Goal: Task Accomplishment & Management: Manage account settings

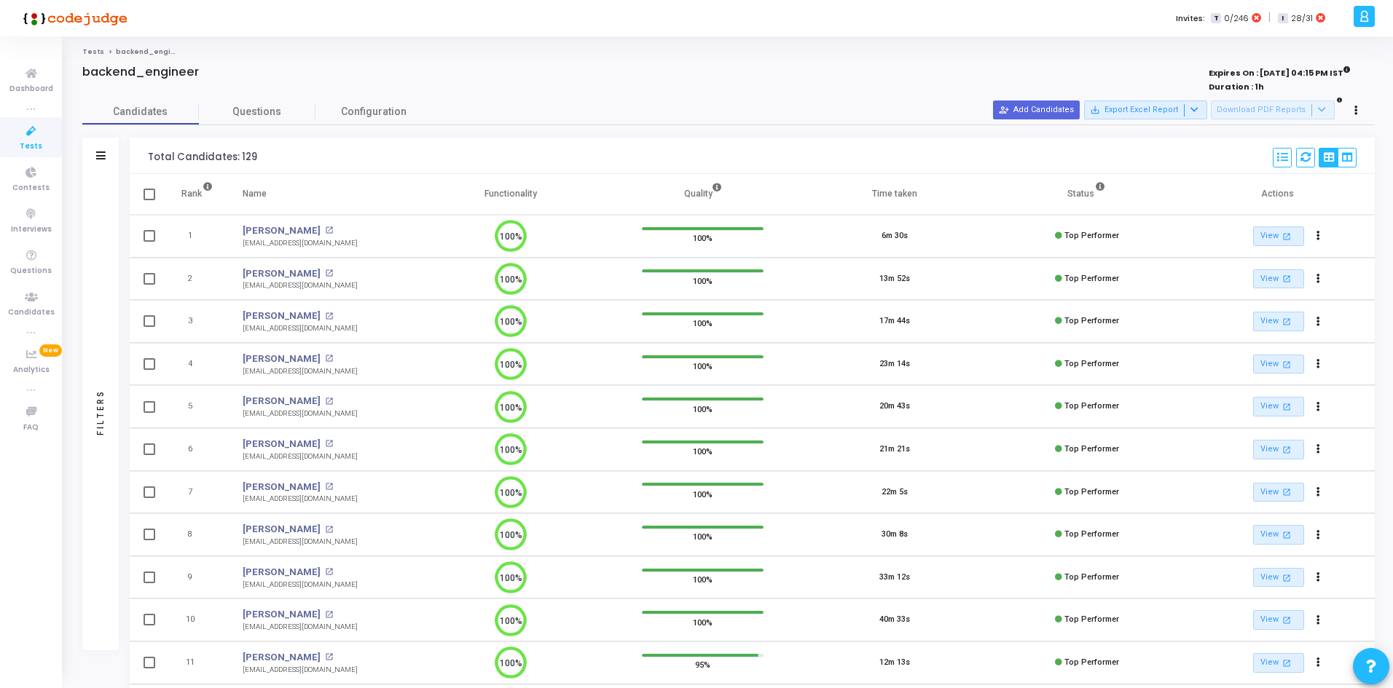
click at [573, 74] on div "backend_engineer" at bounding box center [462, 72] width 761 height 15
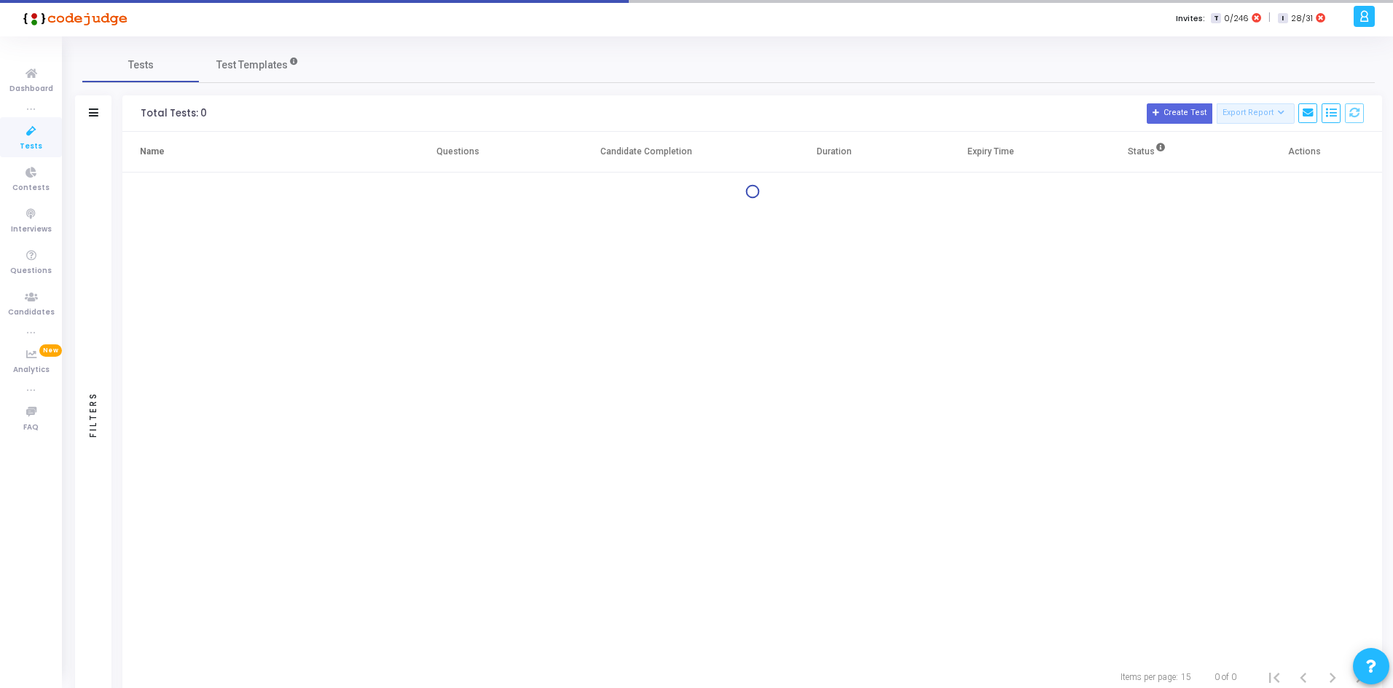
drag, startPoint x: 534, startPoint y: 181, endPoint x: 431, endPoint y: 221, distance: 111.2
click at [431, 221] on div "Name Questions Candidate Completion Duration Expiry Time Status Actions" at bounding box center [751, 394] width 1259 height 525
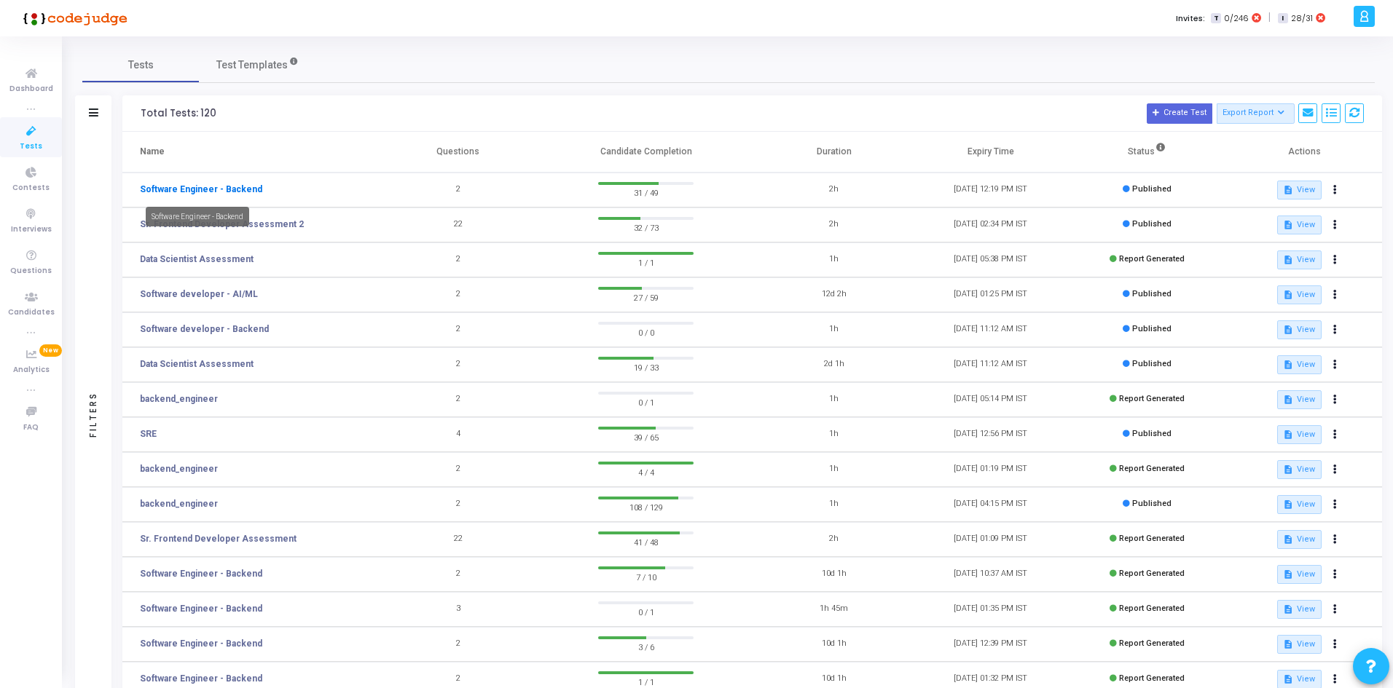
click at [205, 188] on link "Software Engineer - Backend" at bounding box center [201, 189] width 122 height 13
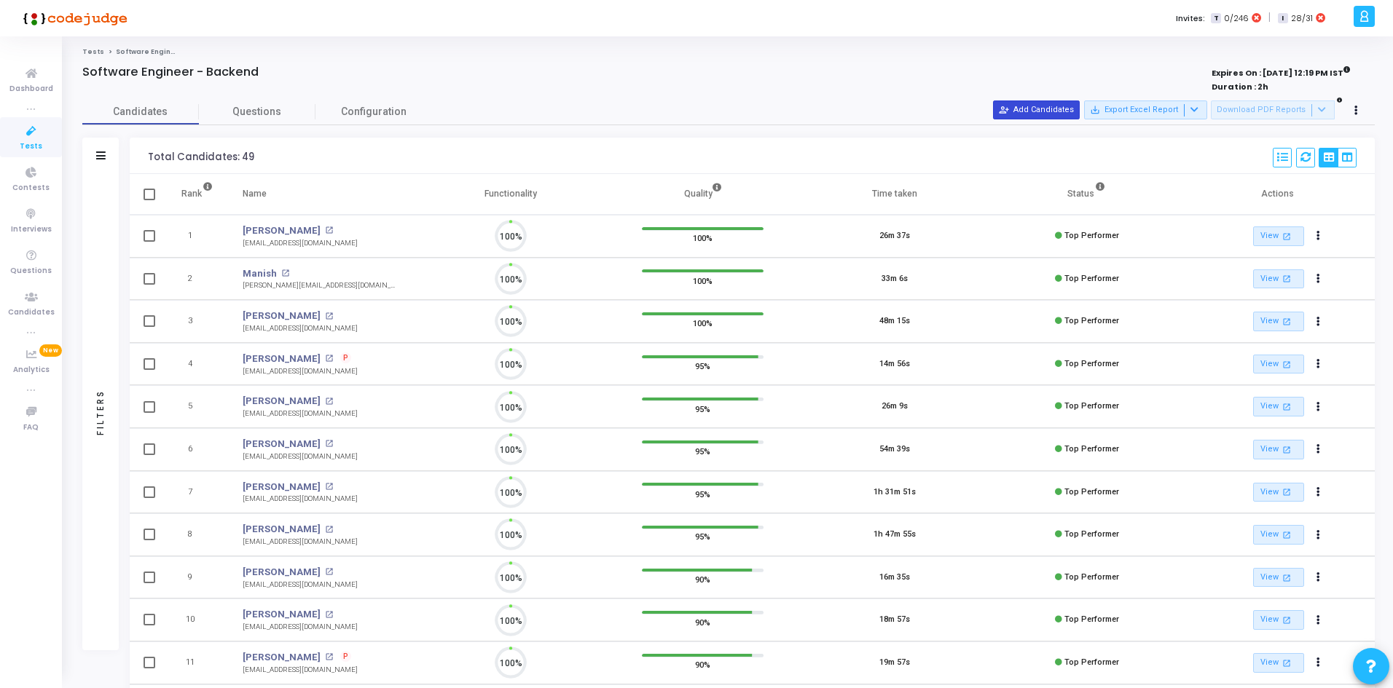
scroll to position [31, 37]
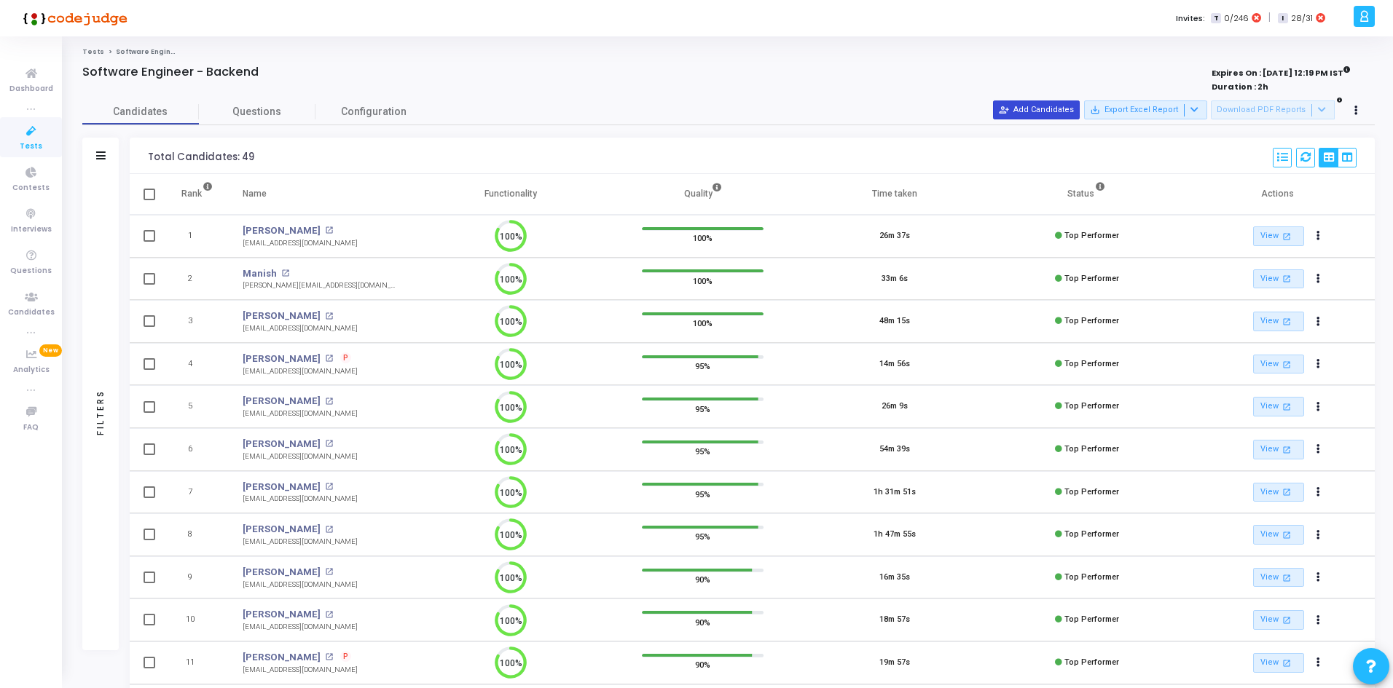
click at [1072, 107] on button "person_add_alt Add Candidates" at bounding box center [1036, 110] width 87 height 19
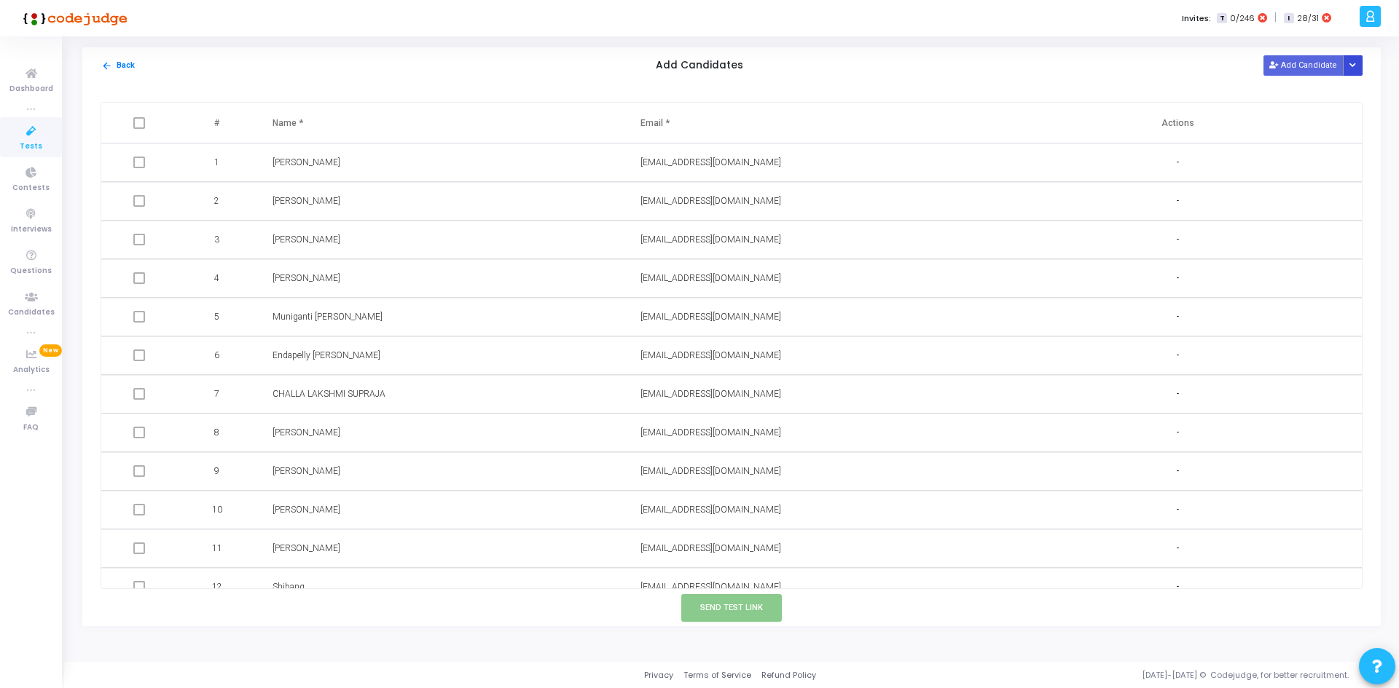
click at [1351, 63] on icon "Button group with nested dropdown" at bounding box center [1352, 65] width 7 height 7
click at [1316, 95] on button "Upload Candidate List" at bounding box center [1299, 94] width 111 height 20
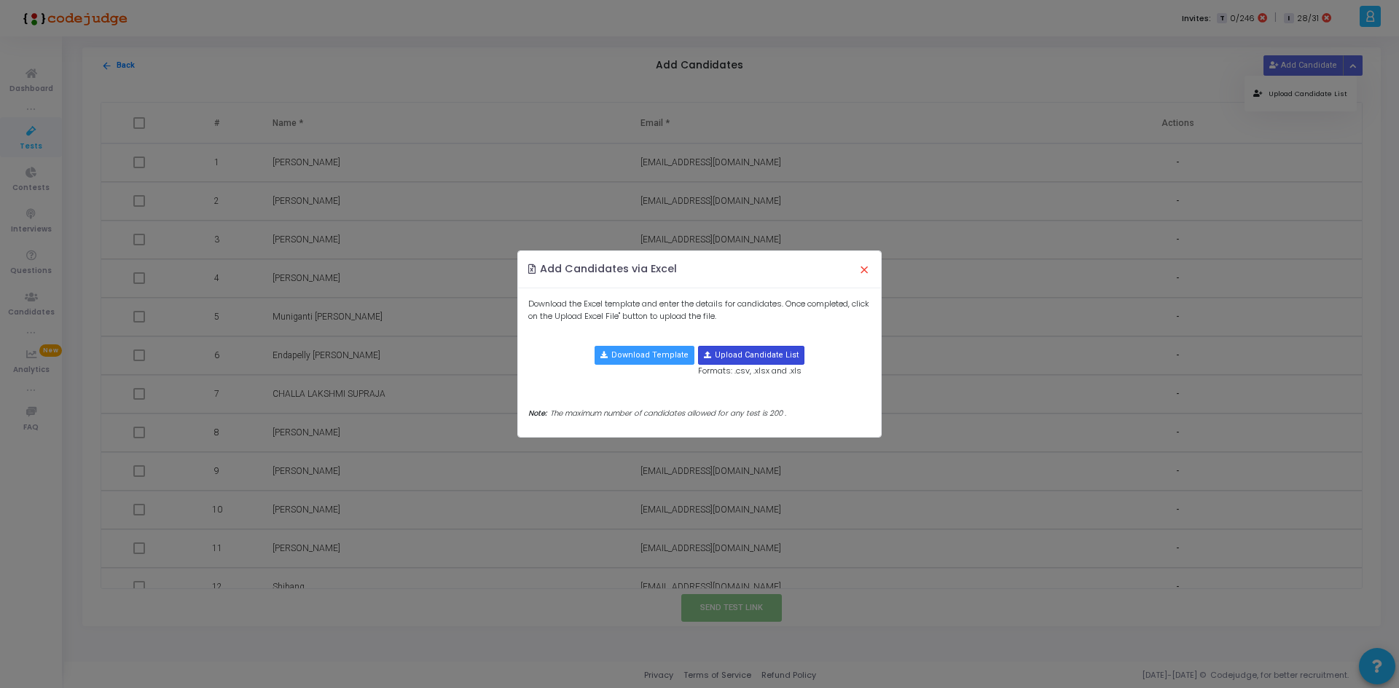
click at [735, 356] on input "file" at bounding box center [751, 355] width 105 height 17
type input "C:\fakepath\candidate-template.csv"
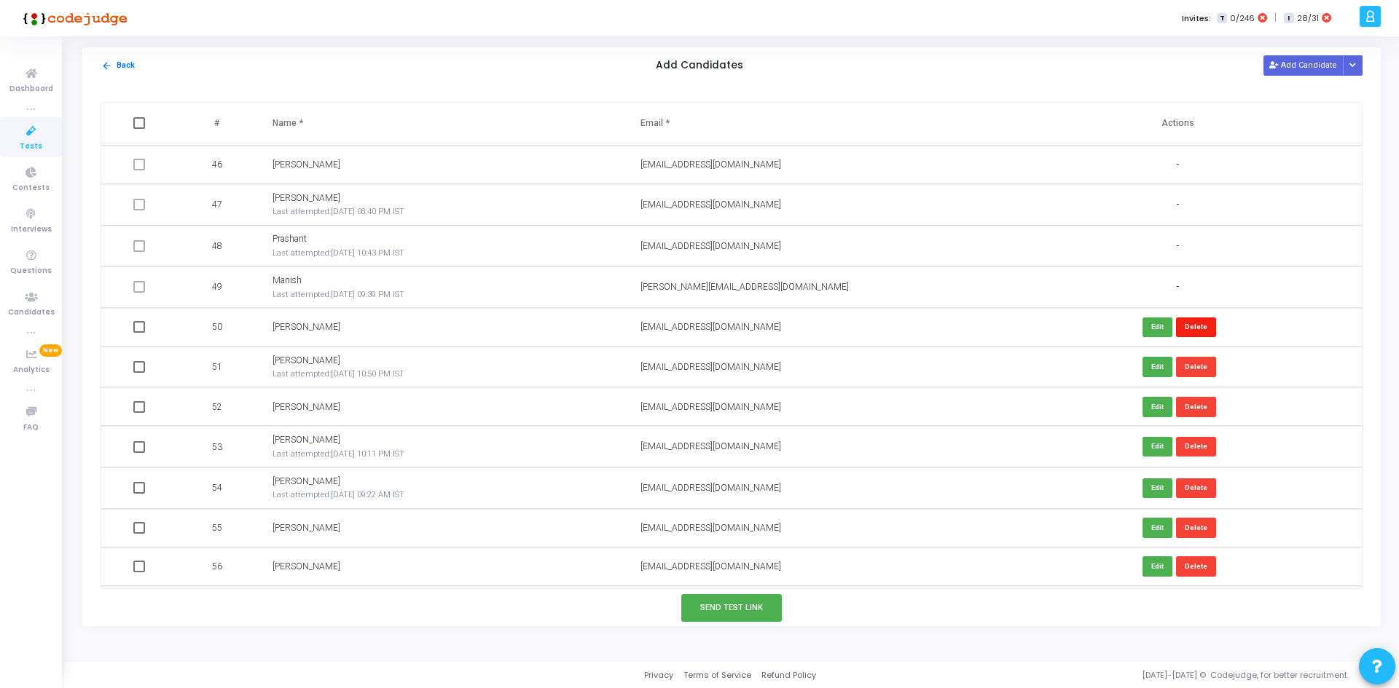
click at [1193, 328] on button "Delete" at bounding box center [1196, 328] width 40 height 20
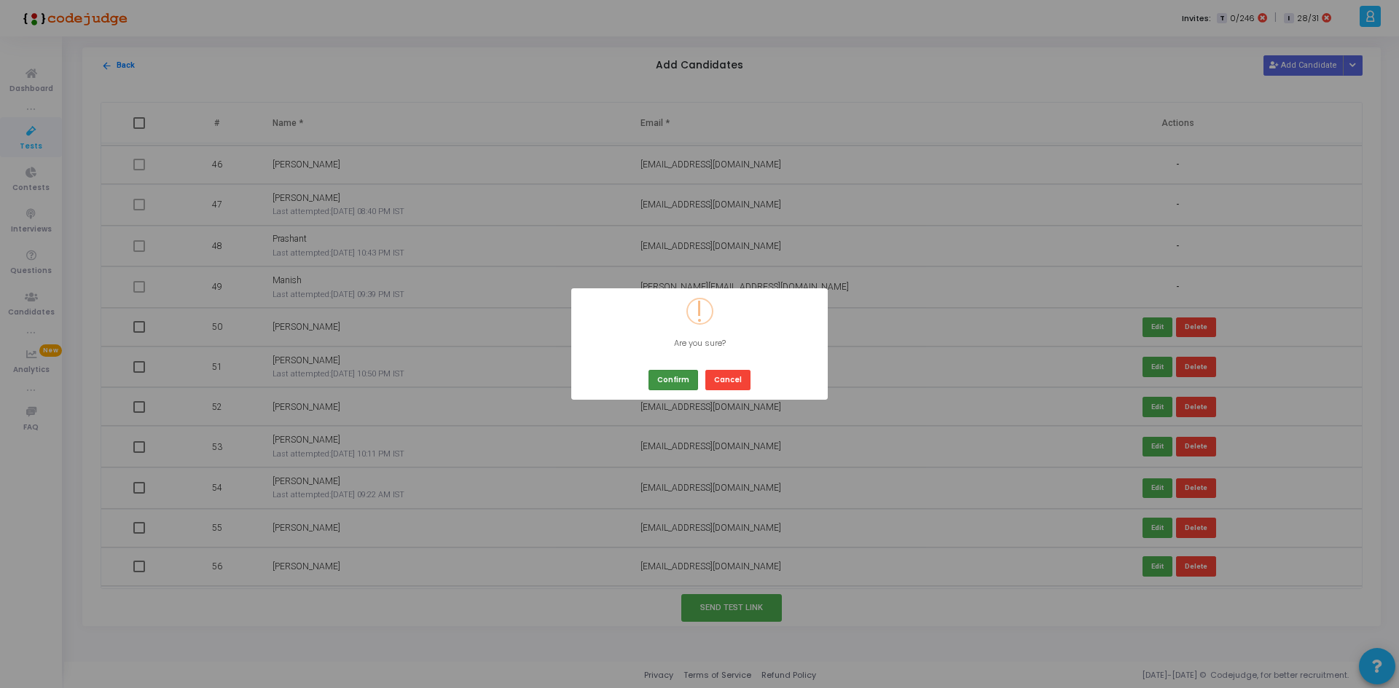
click at [654, 385] on button "Confirm" at bounding box center [673, 380] width 50 height 20
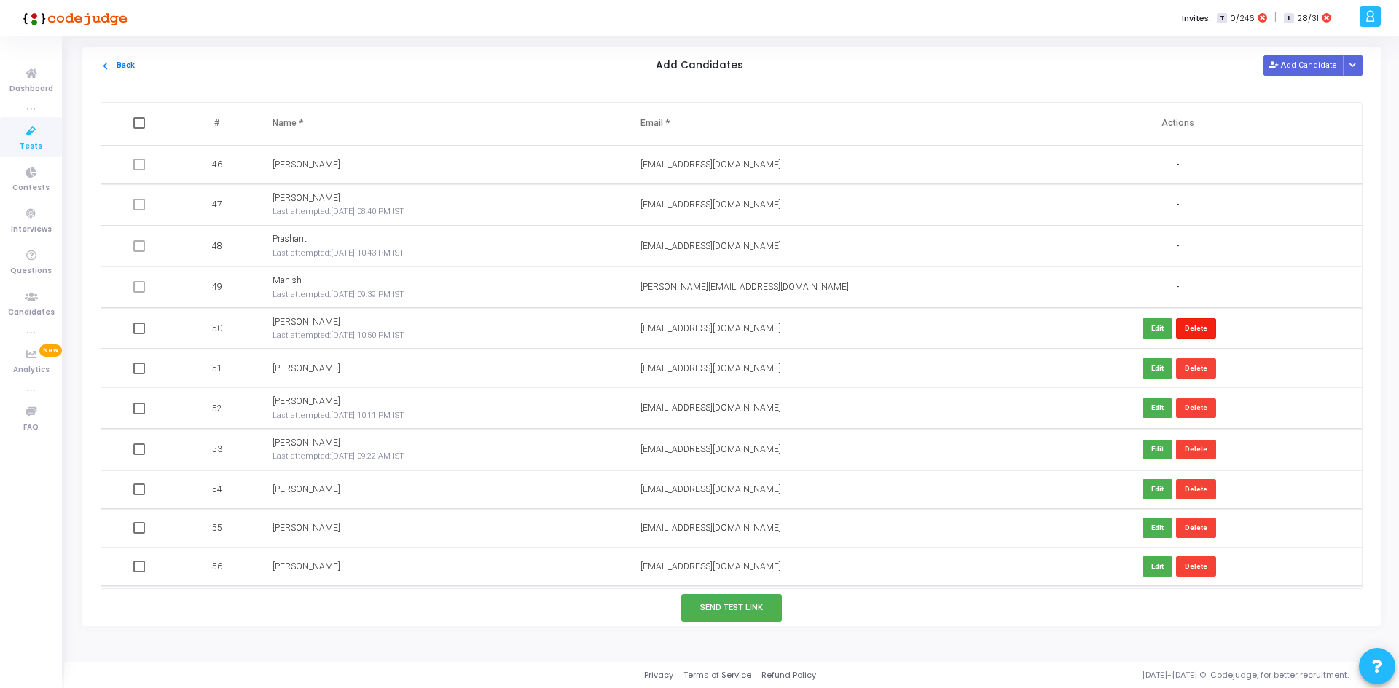
drag, startPoint x: 1208, startPoint y: 330, endPoint x: 1194, endPoint y: 329, distance: 14.6
click at [1195, 329] on td "Edit Delete" at bounding box center [1178, 329] width 368 height 42
click at [1187, 326] on button "Delete" at bounding box center [1196, 328] width 40 height 20
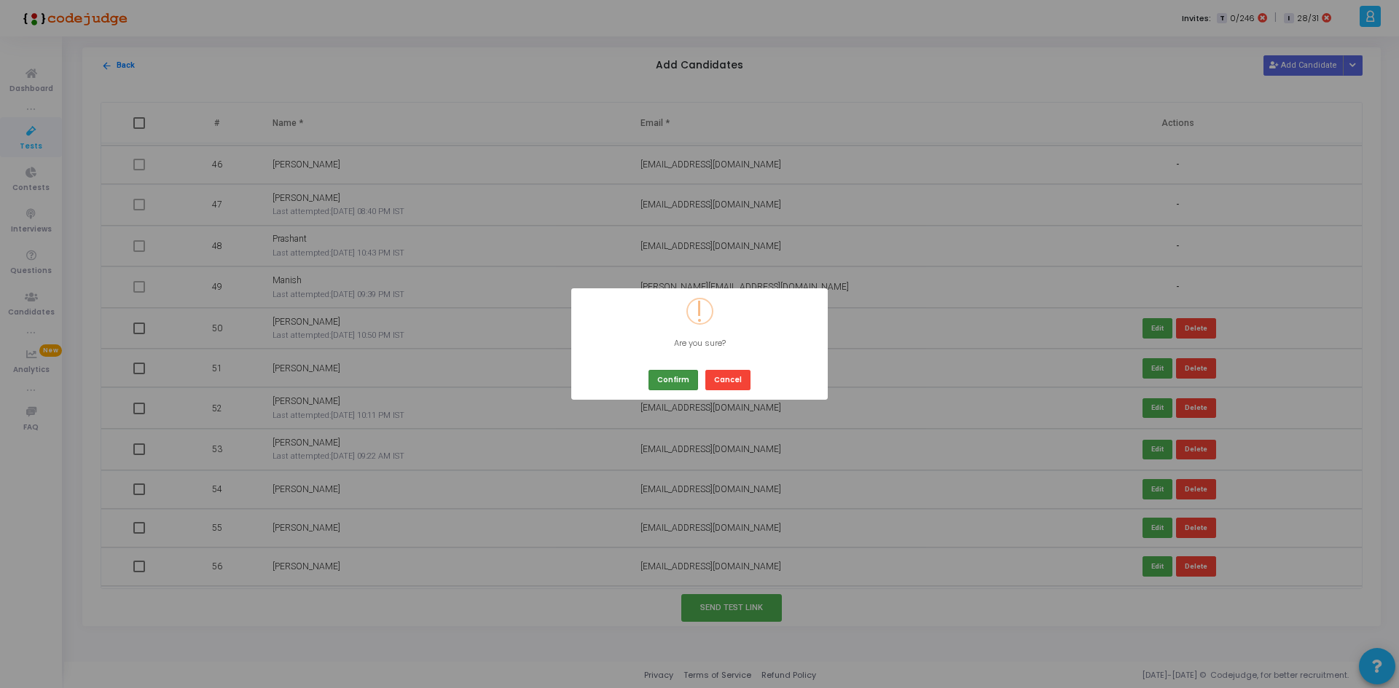
click at [679, 382] on button "Confirm" at bounding box center [673, 380] width 50 height 20
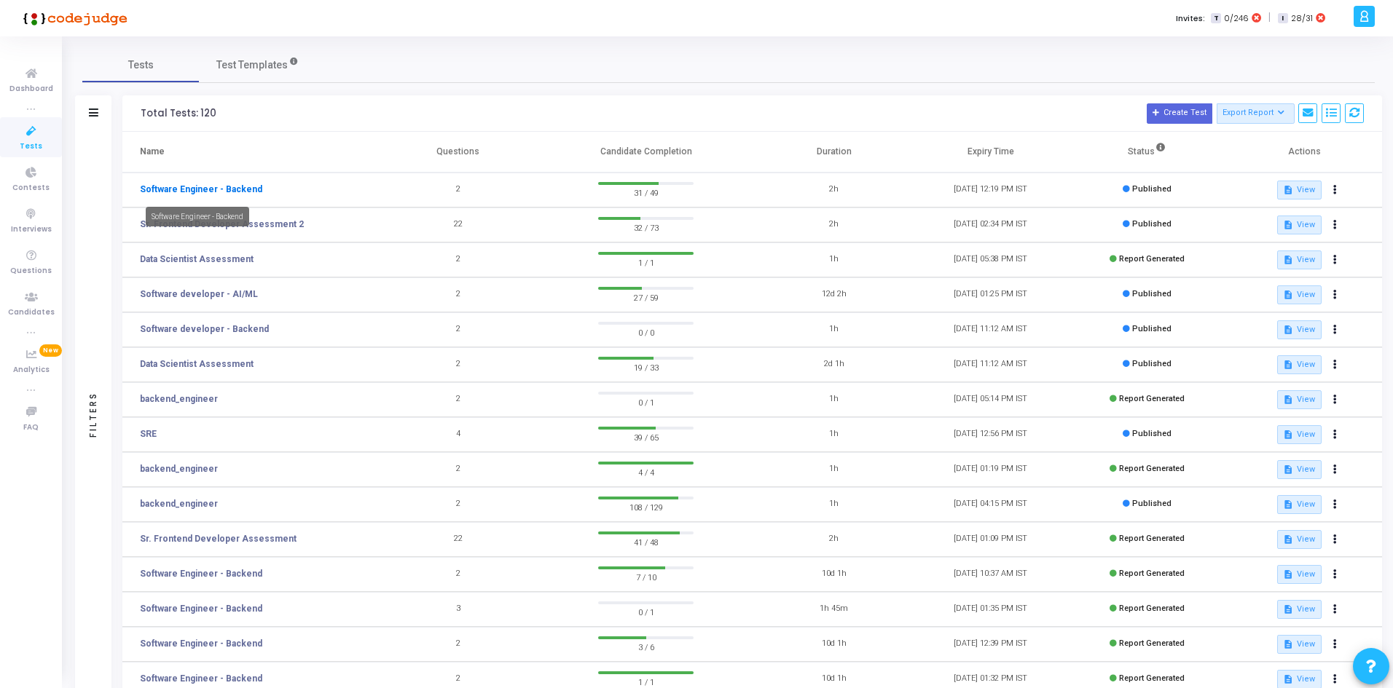
click at [209, 188] on link "Software Engineer - Backend" at bounding box center [201, 189] width 122 height 13
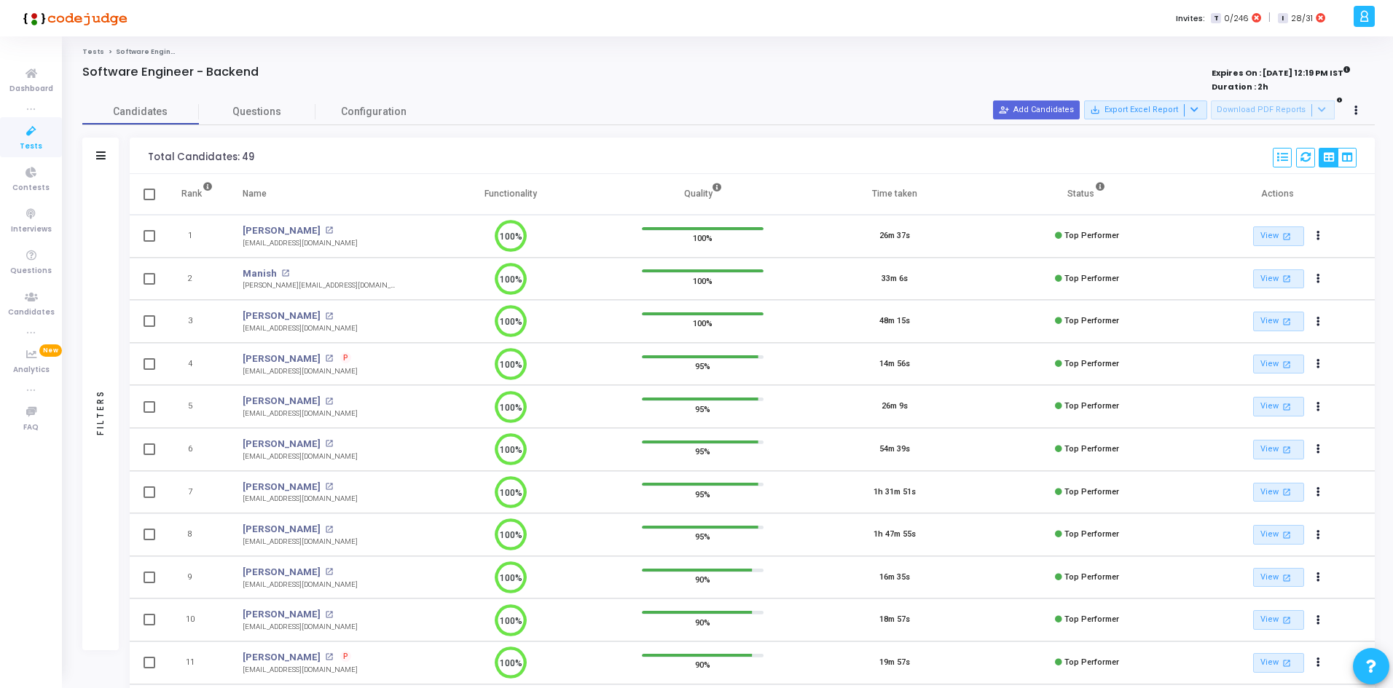
click at [1036, 123] on div "Candidates Questions Configuration" at bounding box center [728, 111] width 1292 height 25
click at [1029, 112] on button "person_add_alt Add Candidates" at bounding box center [1036, 110] width 87 height 19
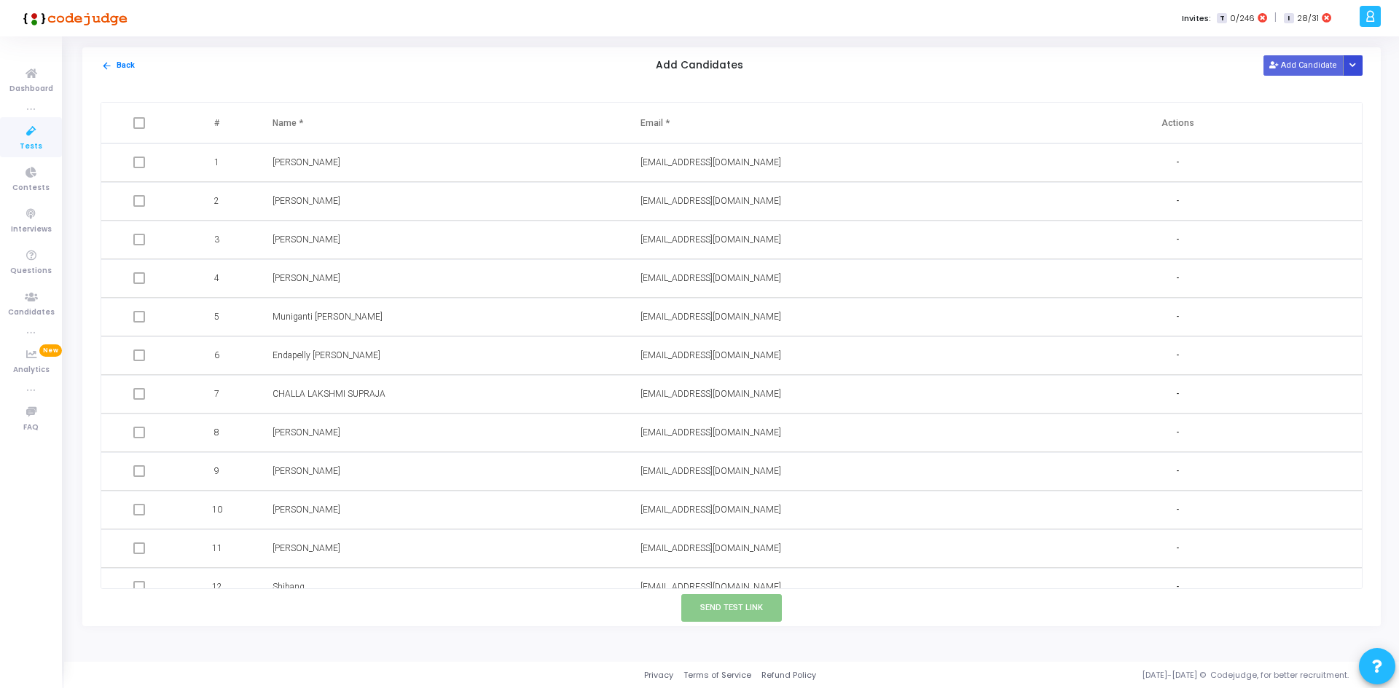
click at [1361, 61] on button "Button group with nested dropdown" at bounding box center [1353, 65] width 20 height 20
click at [1310, 90] on button "Upload Candidate List" at bounding box center [1299, 94] width 111 height 20
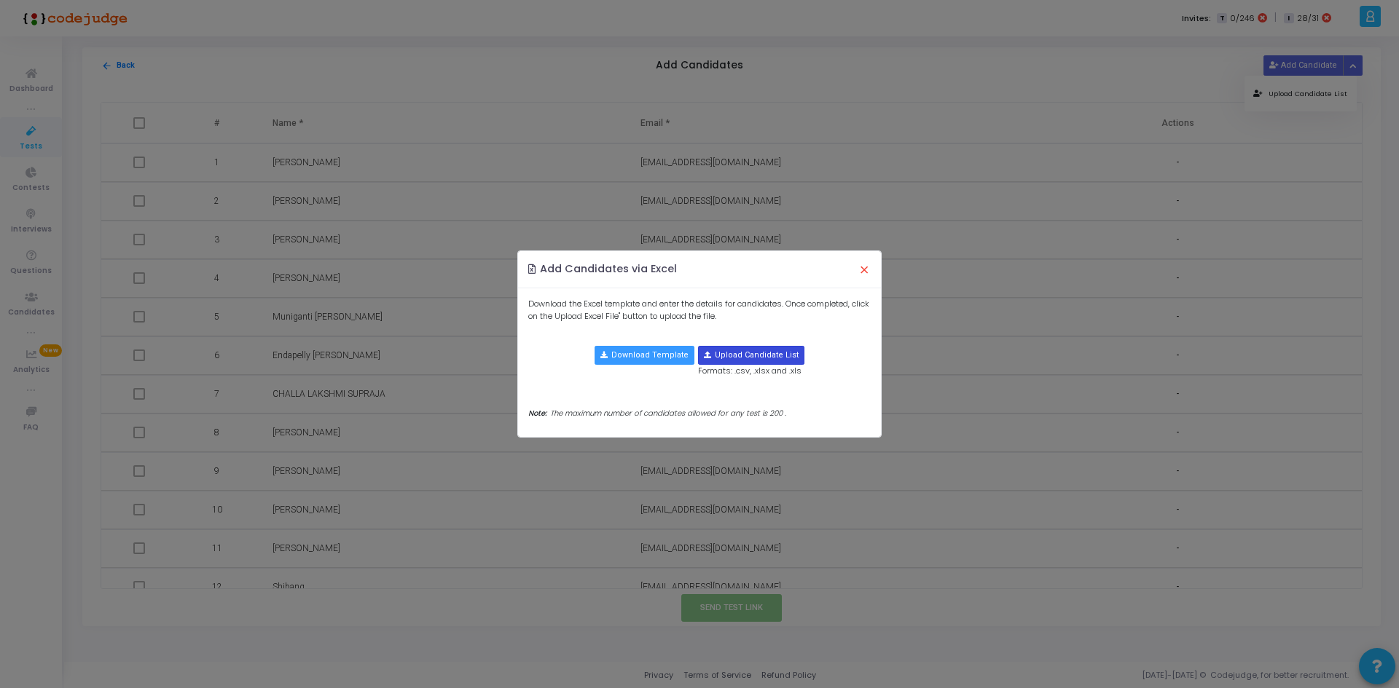
click at [760, 352] on input "file" at bounding box center [751, 355] width 105 height 17
type input "C:\fakepath\candidate-template.csv"
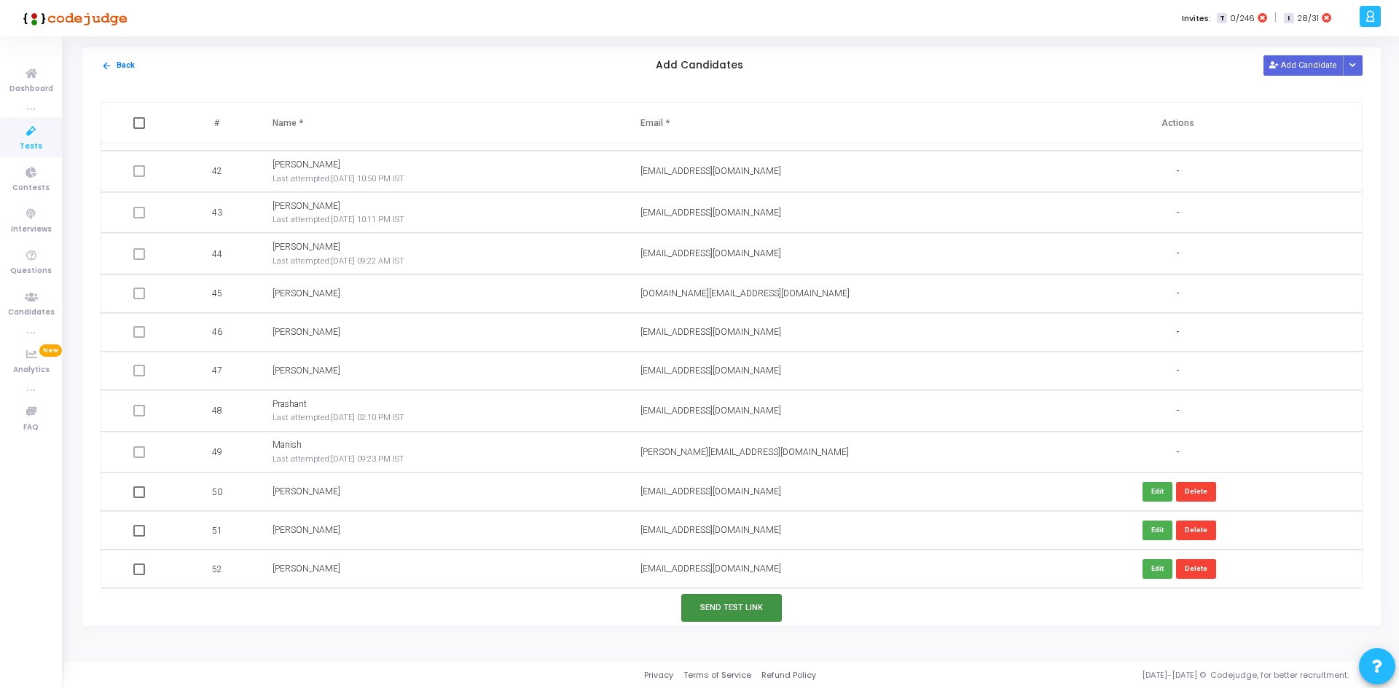
click at [721, 615] on button "Send Test Link" at bounding box center [731, 607] width 101 height 27
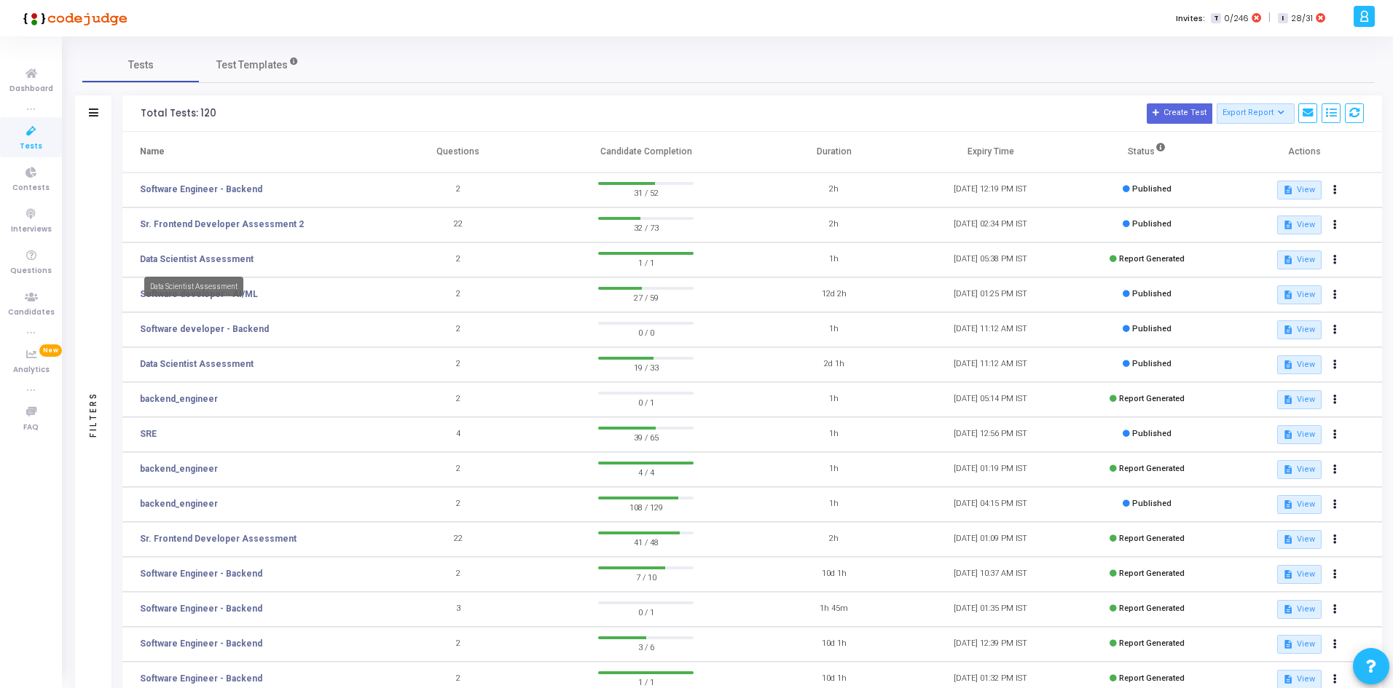
click at [247, 292] on mat-tooltip-component "Data Scientist Assessment" at bounding box center [193, 287] width 119 height 40
click at [117, 282] on div "Filters Filters Test Name: search Status Draft Published Expired Archived Job R…" at bounding box center [728, 416] width 1307 height 642
click at [159, 296] on link "Software developer - AI/ML" at bounding box center [199, 294] width 118 height 13
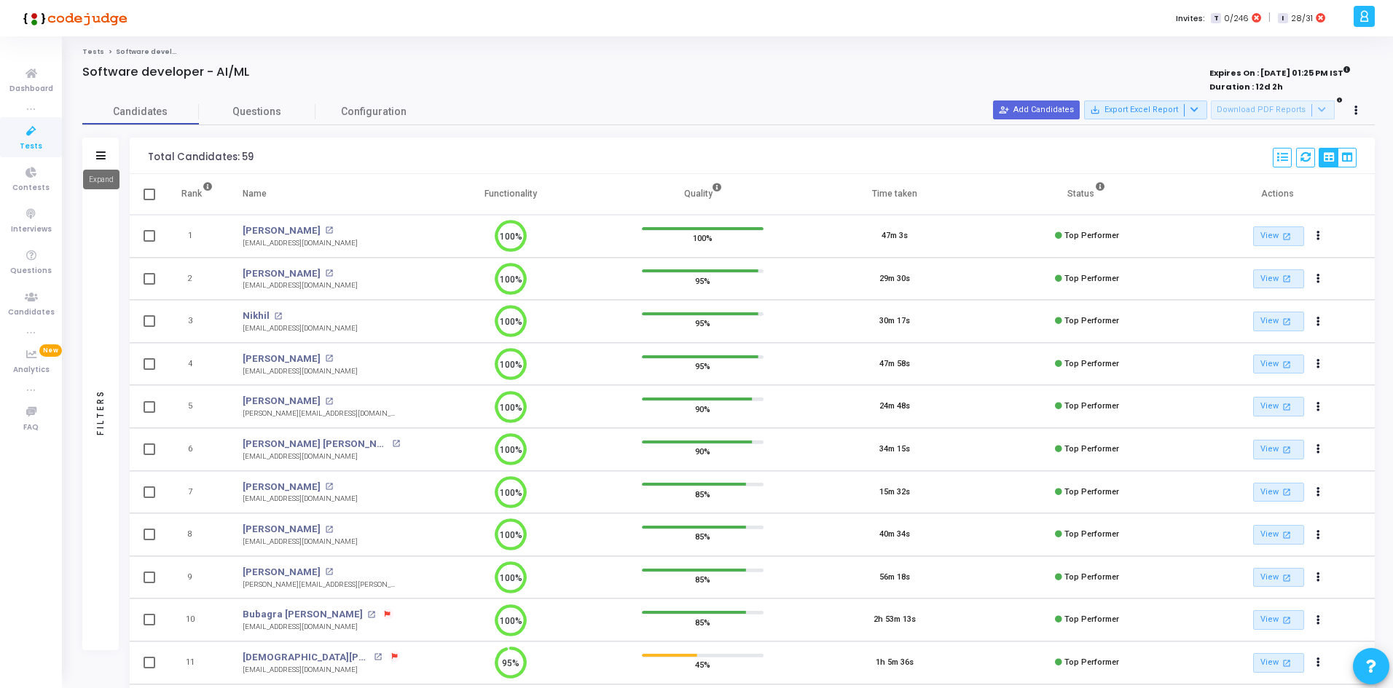
click at [103, 154] on icon at bounding box center [100, 156] width 9 height 8
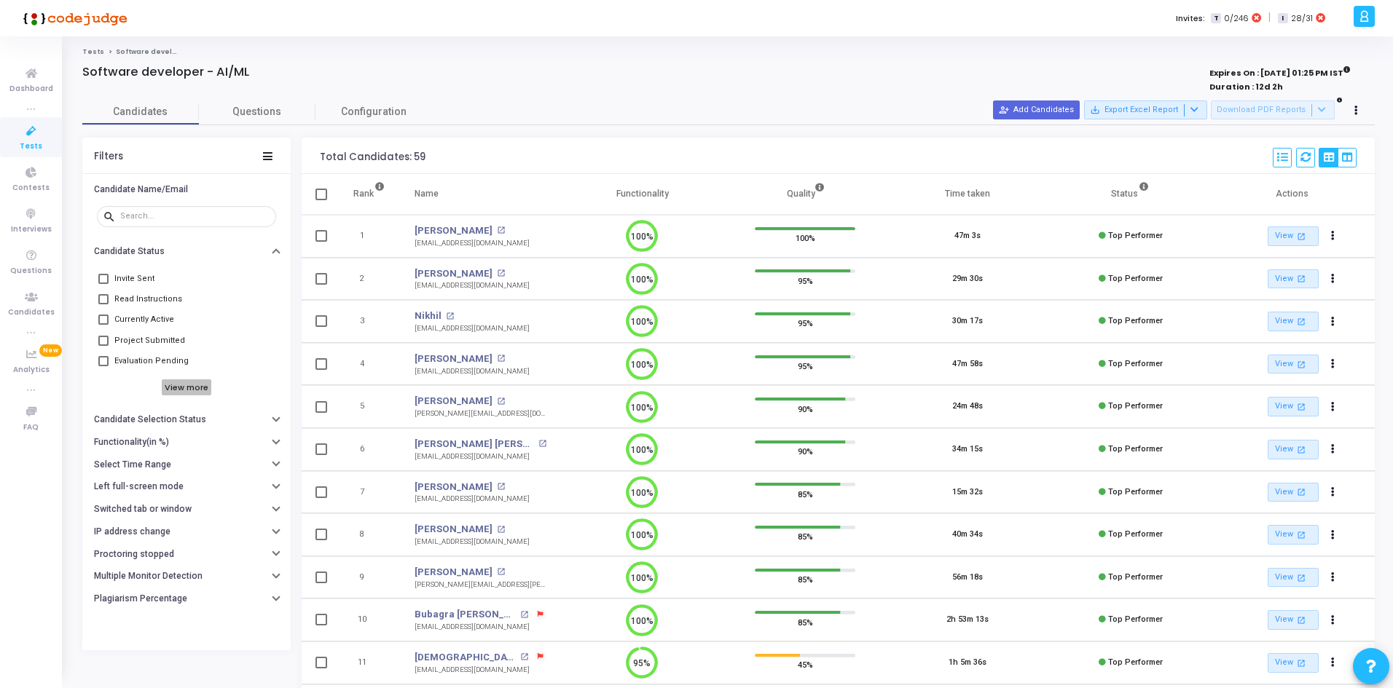
click at [169, 388] on h6 "View more" at bounding box center [187, 388] width 50 height 16
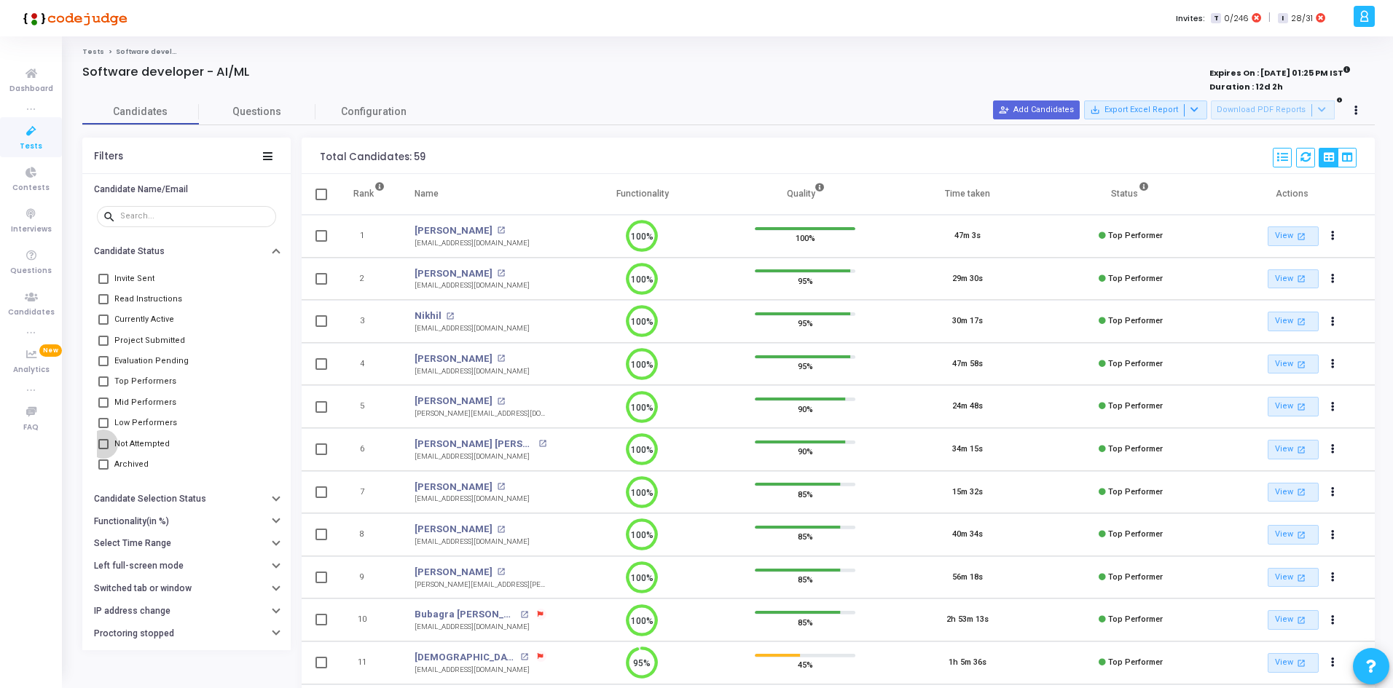
click at [101, 444] on span at bounding box center [103, 444] width 10 height 10
click at [103, 449] on input "Not Attempted" at bounding box center [103, 449] width 1 height 1
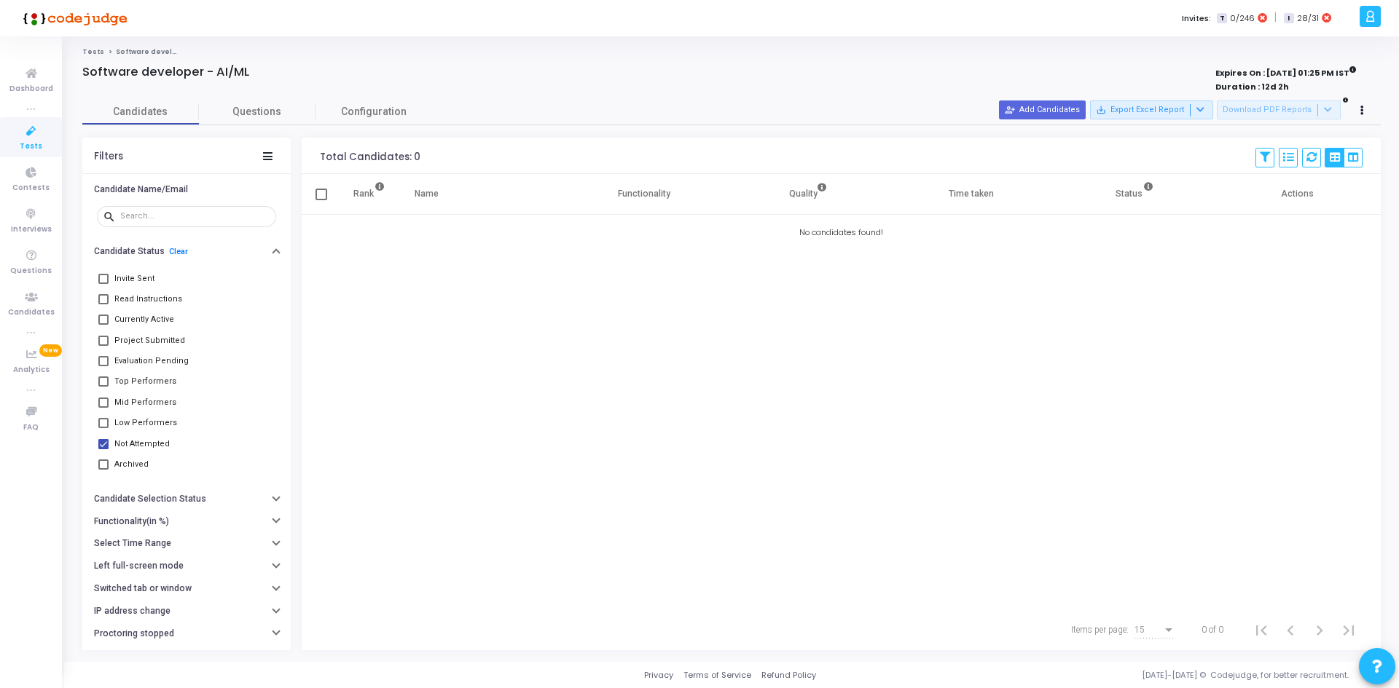
click at [102, 444] on span at bounding box center [103, 444] width 10 height 10
click at [103, 449] on input "Not Attempted" at bounding box center [103, 449] width 1 height 1
checkbox input "false"
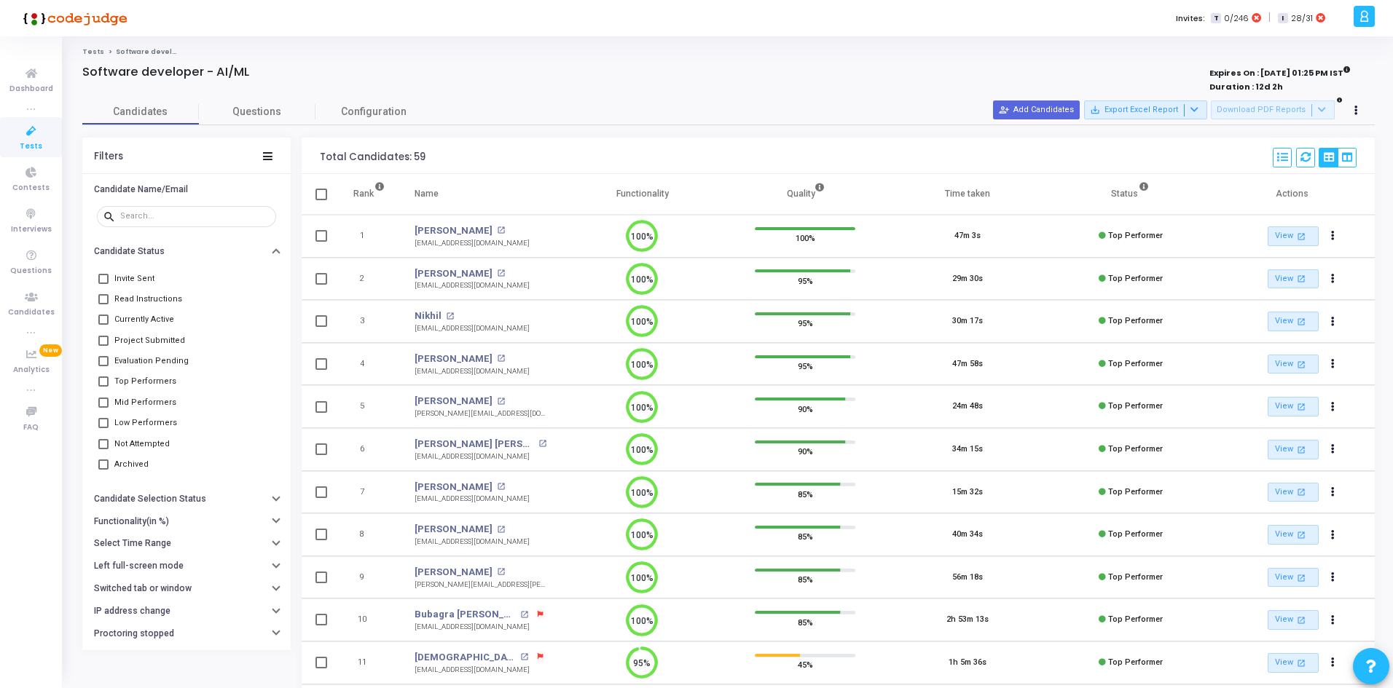
click at [104, 299] on span at bounding box center [103, 299] width 10 height 10
click at [103, 304] on input "Read Instructions" at bounding box center [103, 304] width 1 height 1
checkbox input "true"
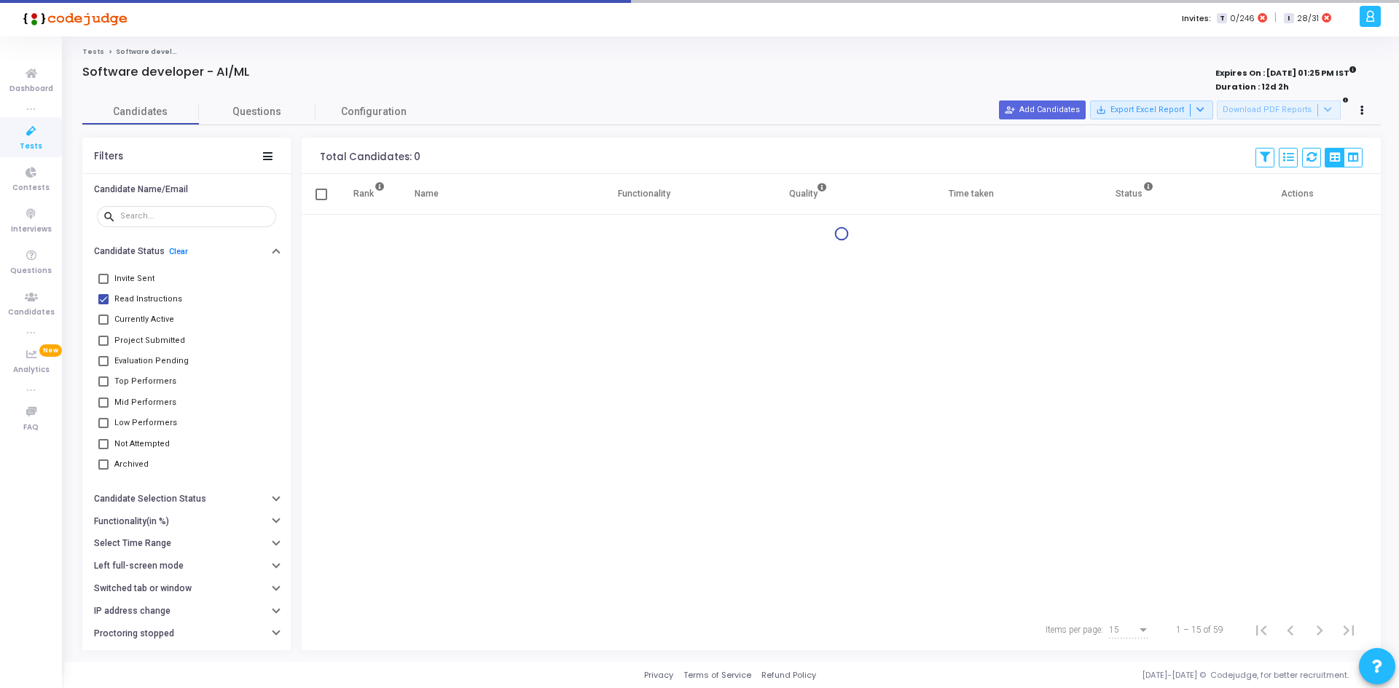
click at [103, 275] on span at bounding box center [103, 279] width 10 height 10
click at [103, 284] on input "Invite Sent" at bounding box center [103, 284] width 1 height 1
checkbox input "true"
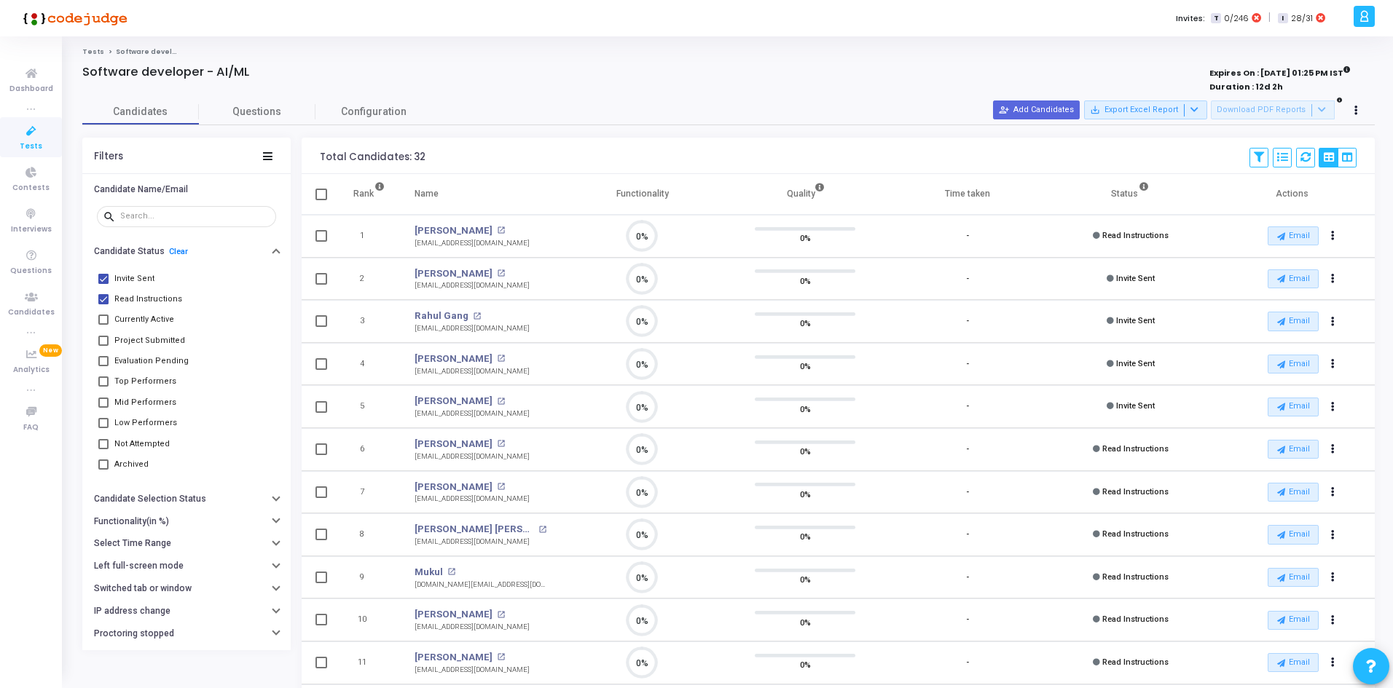
click at [99, 324] on span at bounding box center [103, 320] width 10 height 10
click at [103, 325] on input "Currently Active" at bounding box center [103, 325] width 1 height 1
checkbox input "true"
click at [99, 298] on span at bounding box center [103, 299] width 10 height 10
click at [103, 304] on input "Read Instructions" at bounding box center [103, 304] width 1 height 1
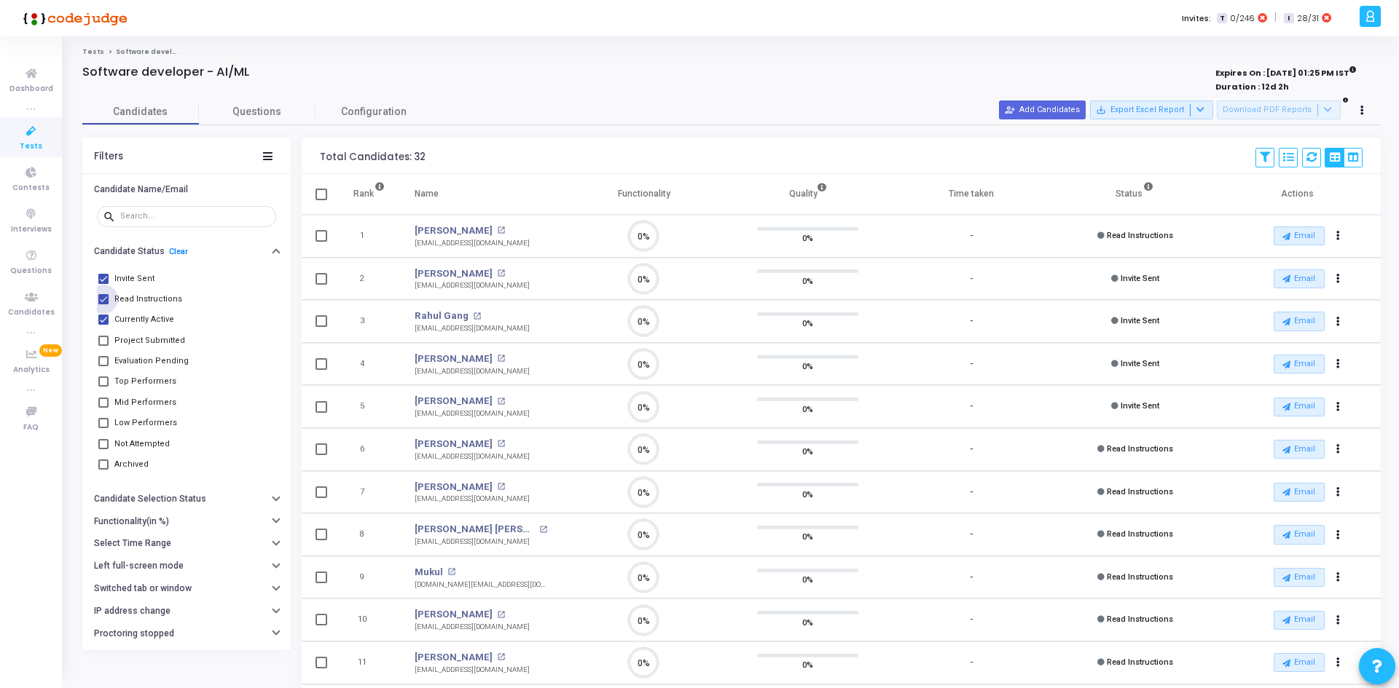
checkbox input "false"
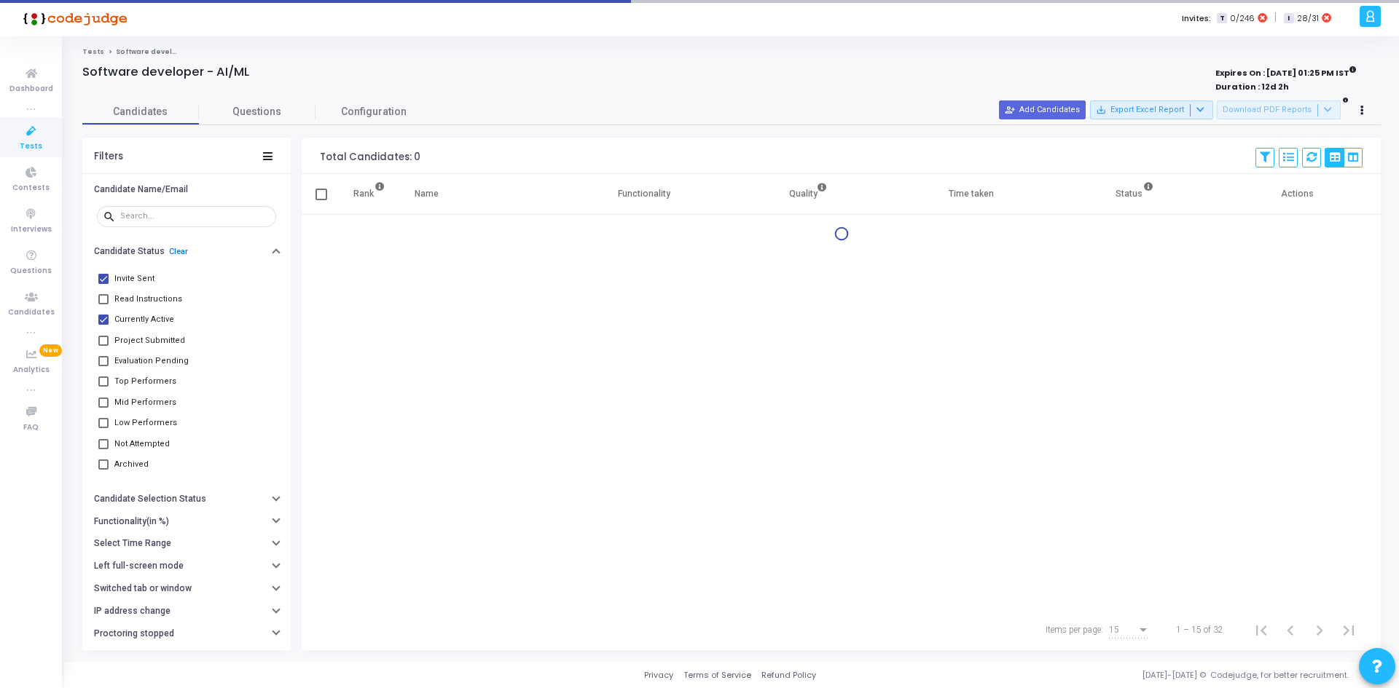
click at [98, 281] on mat-checkbox "Invite Sent" at bounding box center [186, 278] width 179 height 20
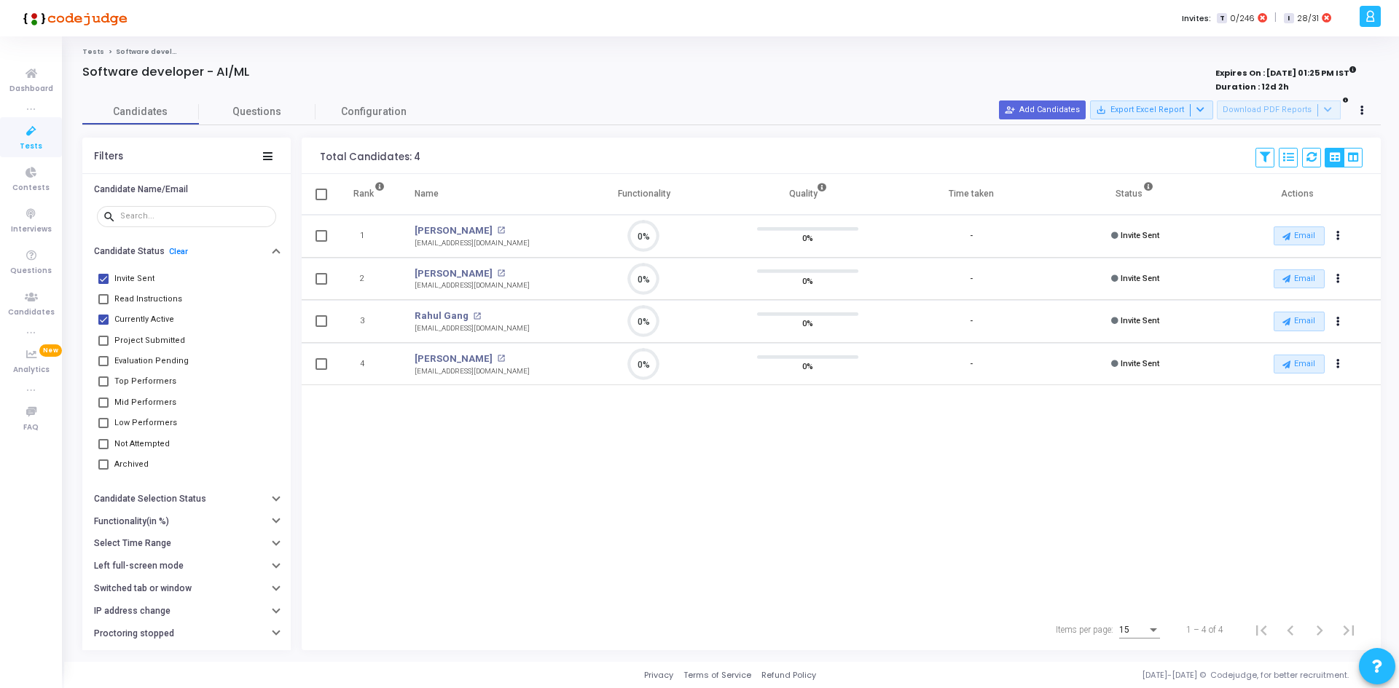
click at [102, 278] on span at bounding box center [103, 279] width 10 height 10
click at [103, 284] on input "Invite Sent" at bounding box center [103, 284] width 1 height 1
checkbox input "false"
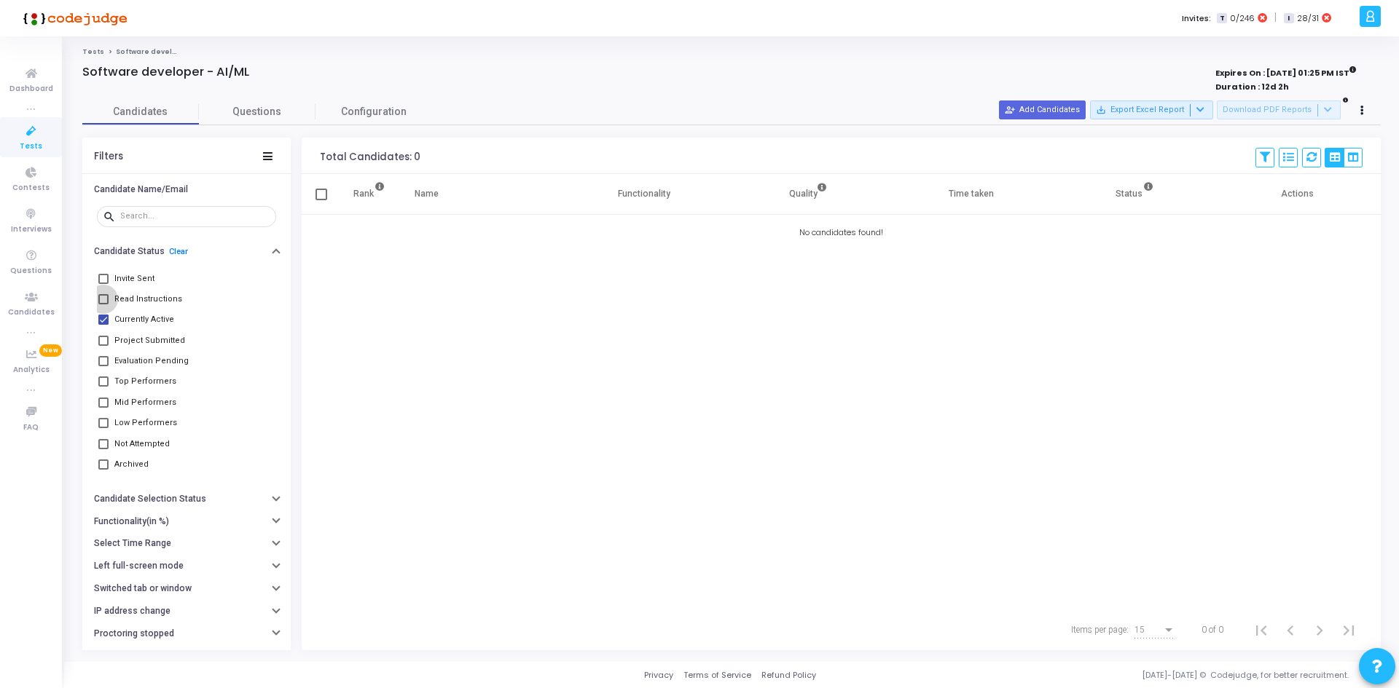
click at [106, 299] on span at bounding box center [103, 299] width 10 height 10
click at [103, 304] on input "Read Instructions" at bounding box center [103, 304] width 1 height 1
checkbox input "true"
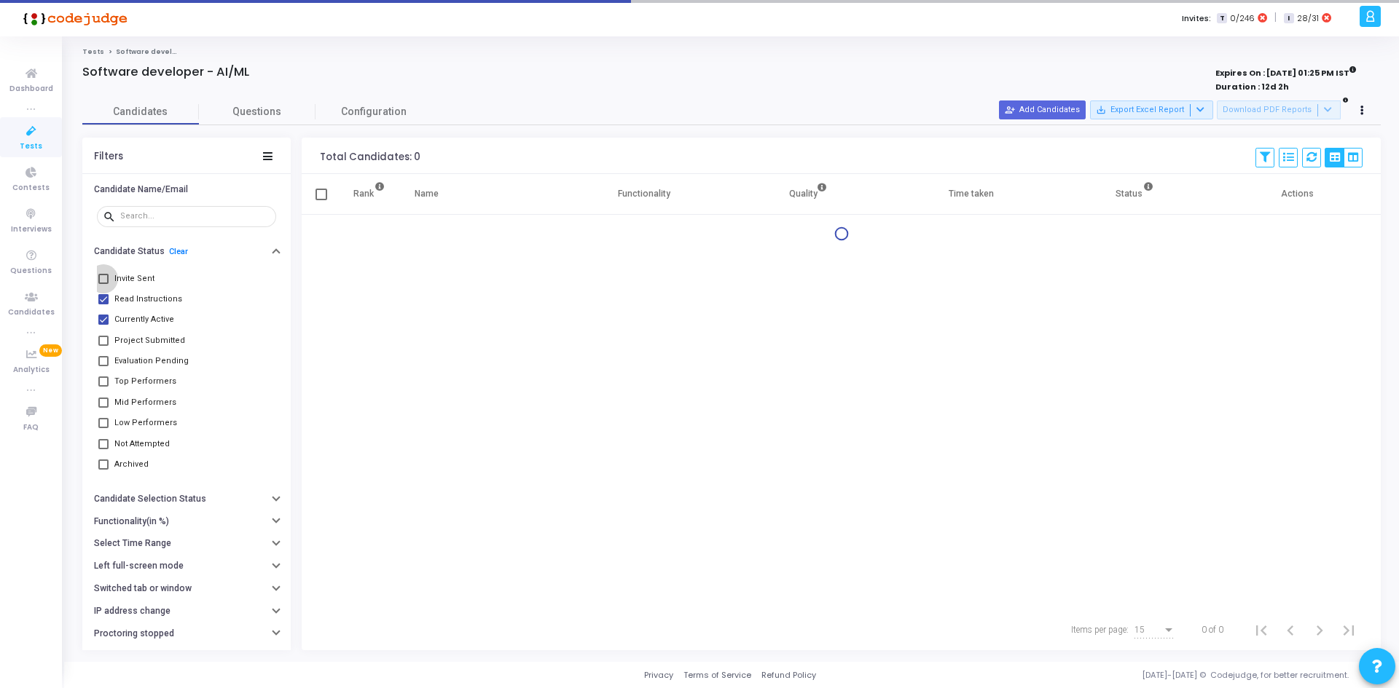
click at [103, 276] on span at bounding box center [103, 279] width 10 height 10
click at [103, 284] on input "Invite Sent" at bounding box center [103, 284] width 1 height 1
checkbox input "true"
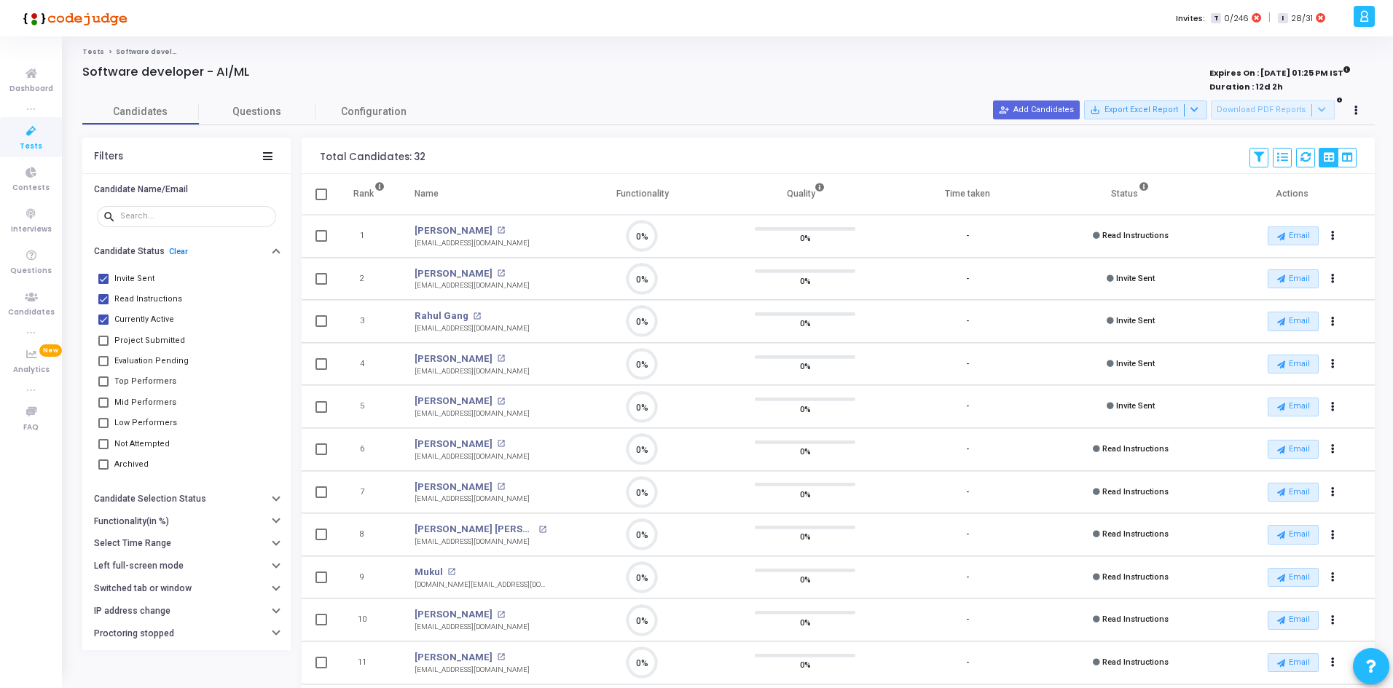
click at [315, 190] on th at bounding box center [320, 194] width 36 height 41
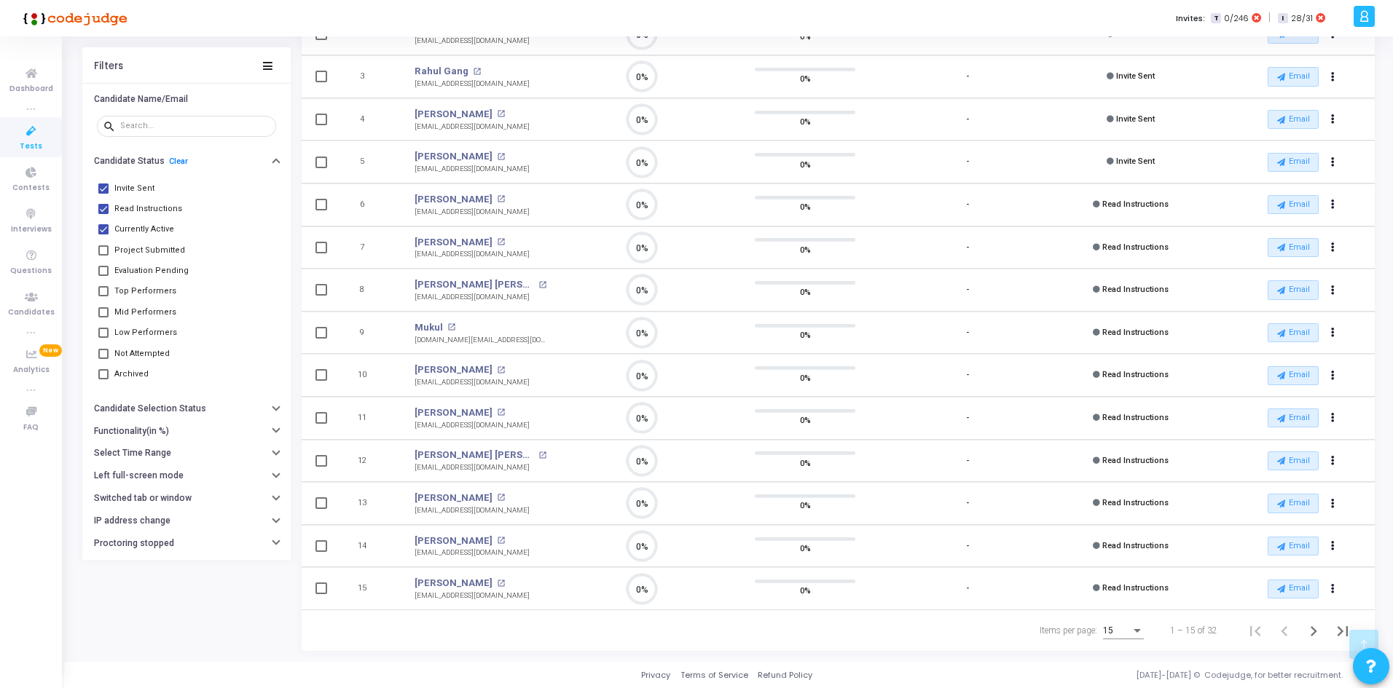
click at [1137, 626] on div "Items per page:" at bounding box center [1137, 631] width 13 height 12
click at [1112, 628] on span "50" at bounding box center [1124, 623] width 41 height 26
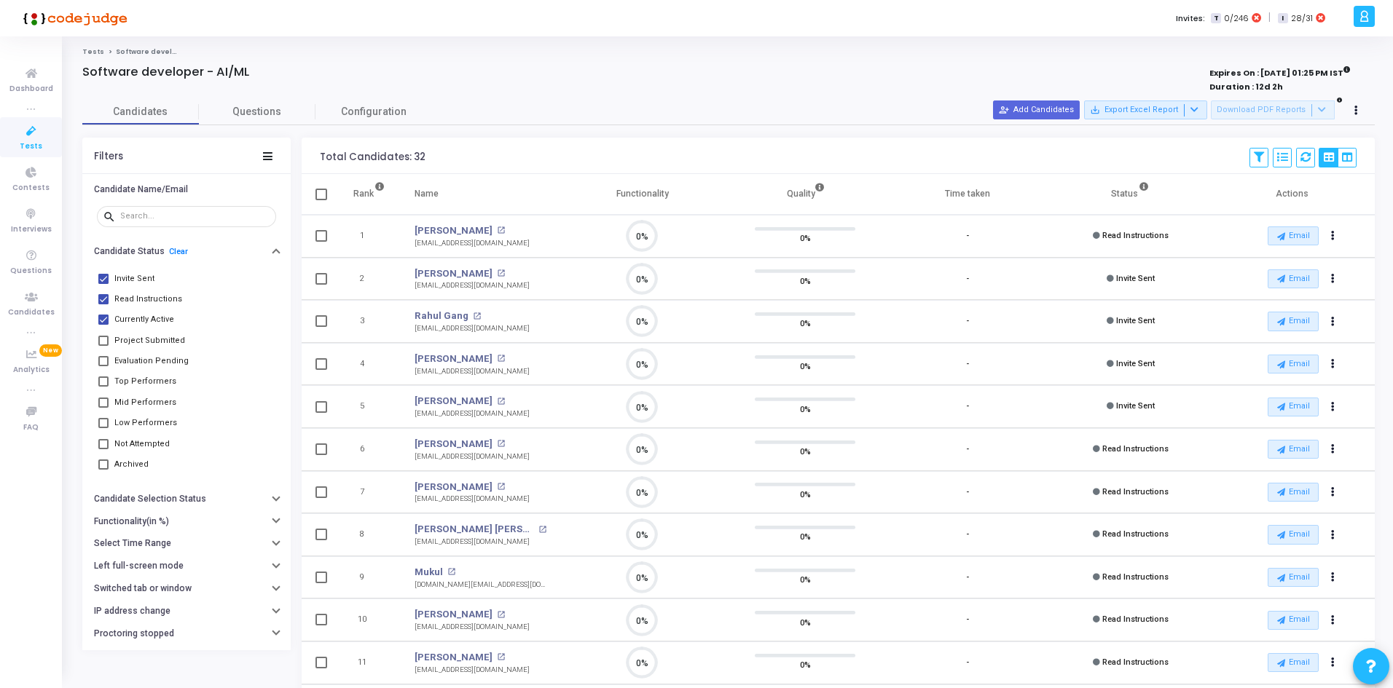
click at [324, 188] on mat-checkbox at bounding box center [321, 194] width 12 height 16
click at [320, 193] on span at bounding box center [321, 195] width 12 height 12
click at [321, 200] on input "checkbox" at bounding box center [321, 200] width 1 height 1
checkbox input "true"
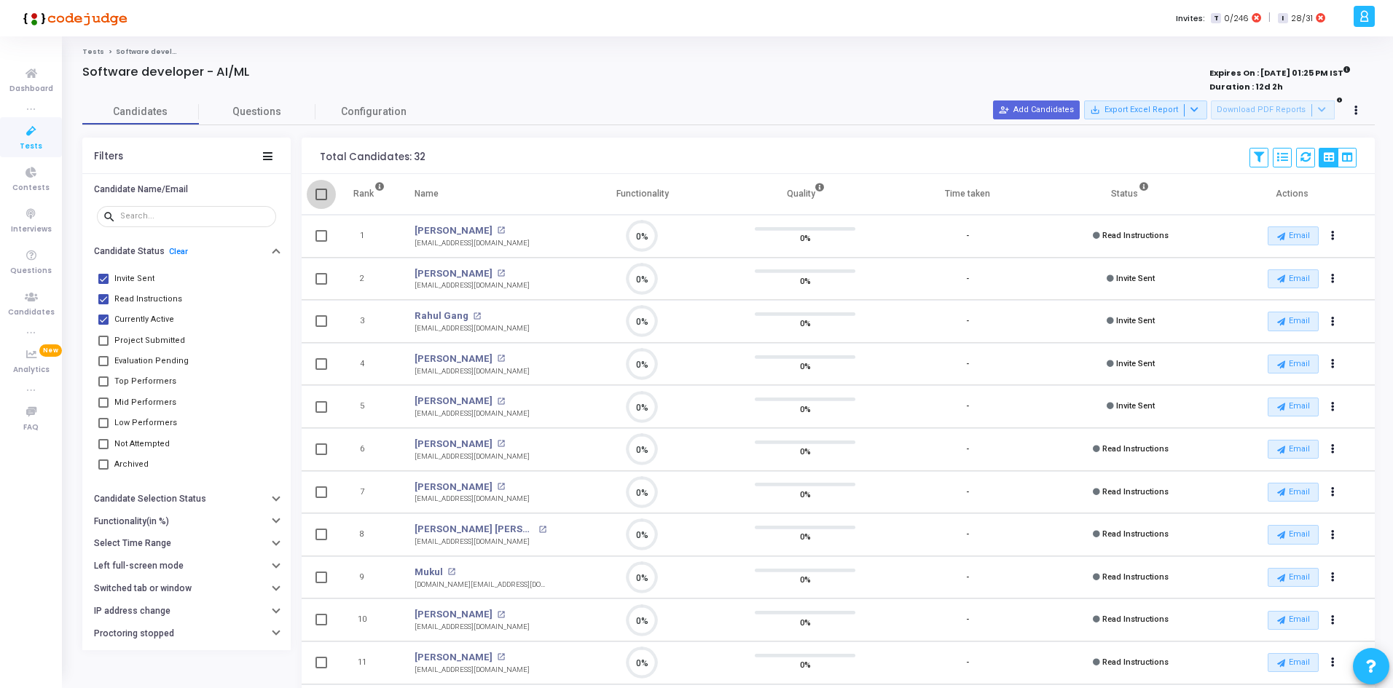
checkbox input "true"
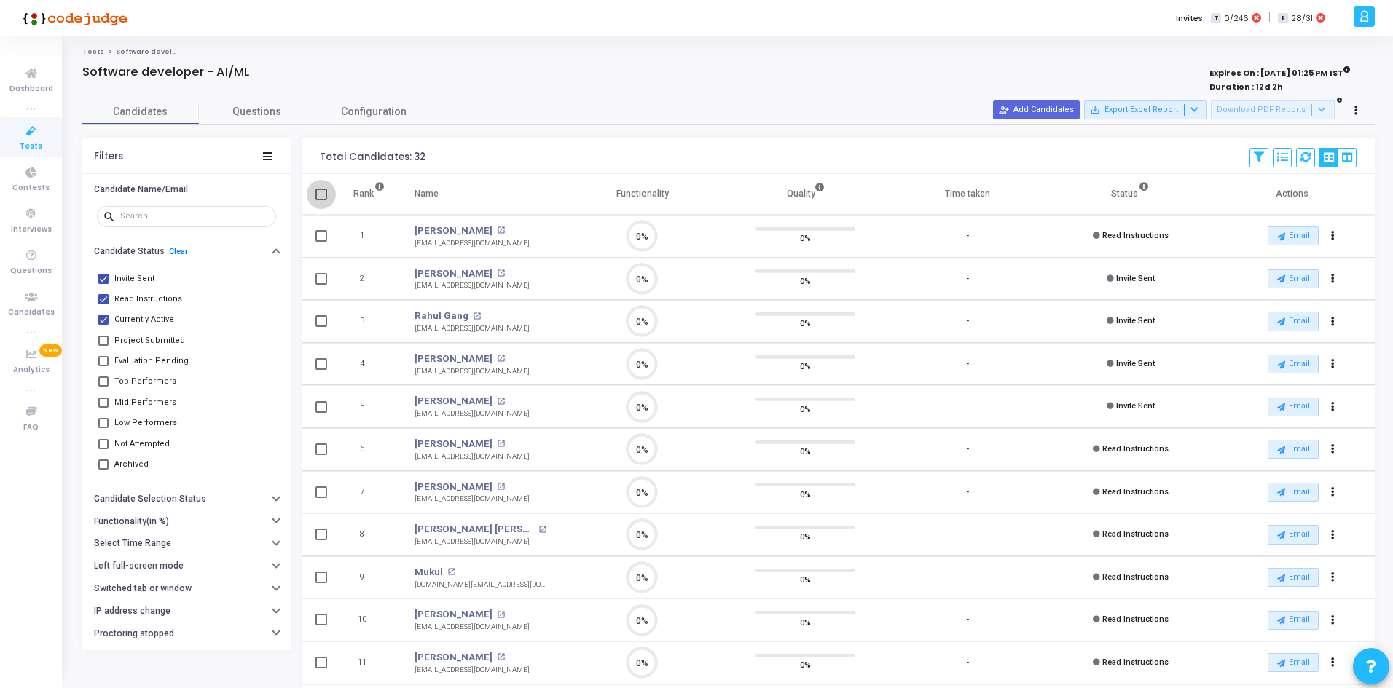
checkbox input "true"
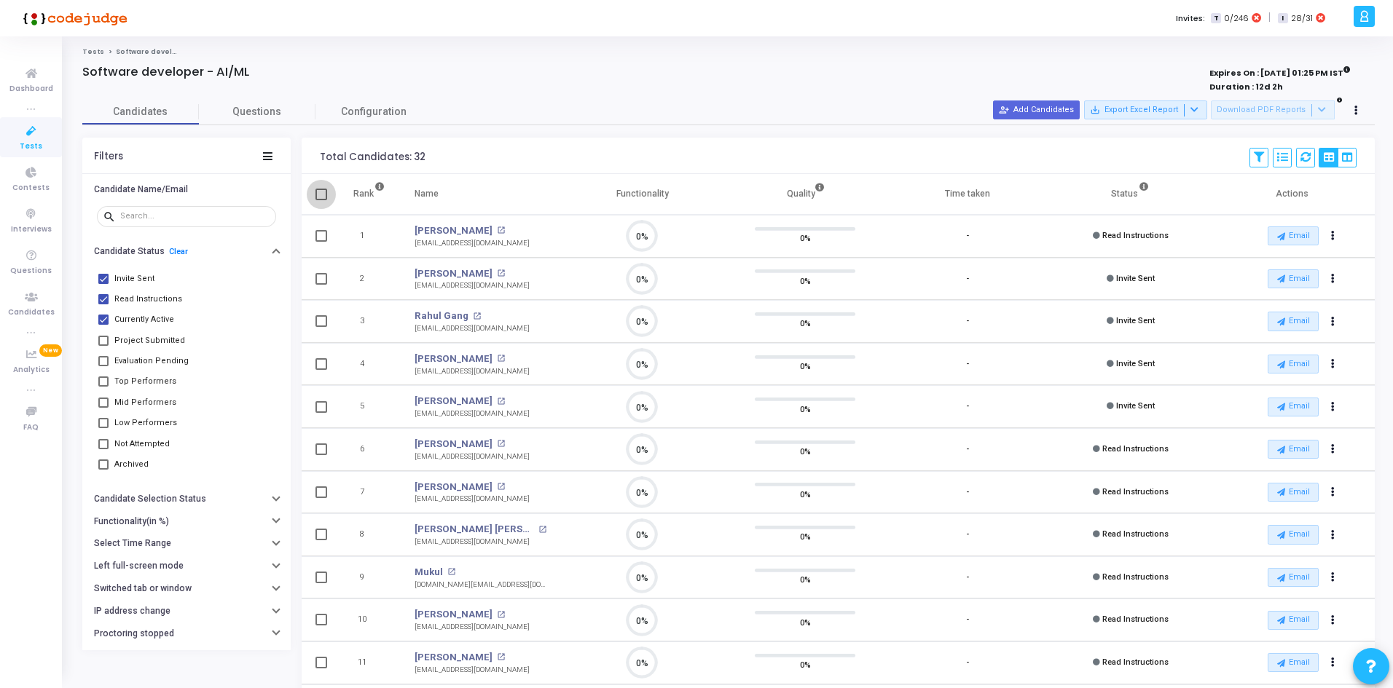
checkbox input "true"
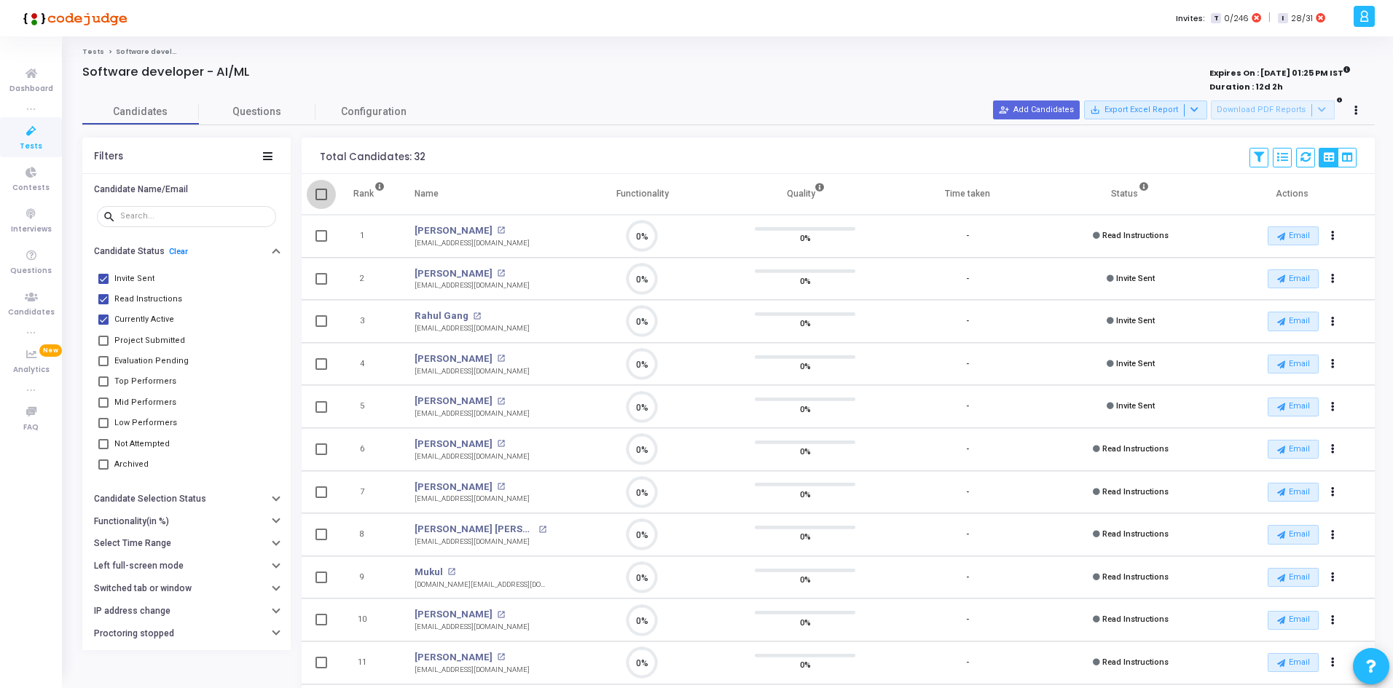
checkbox input "true"
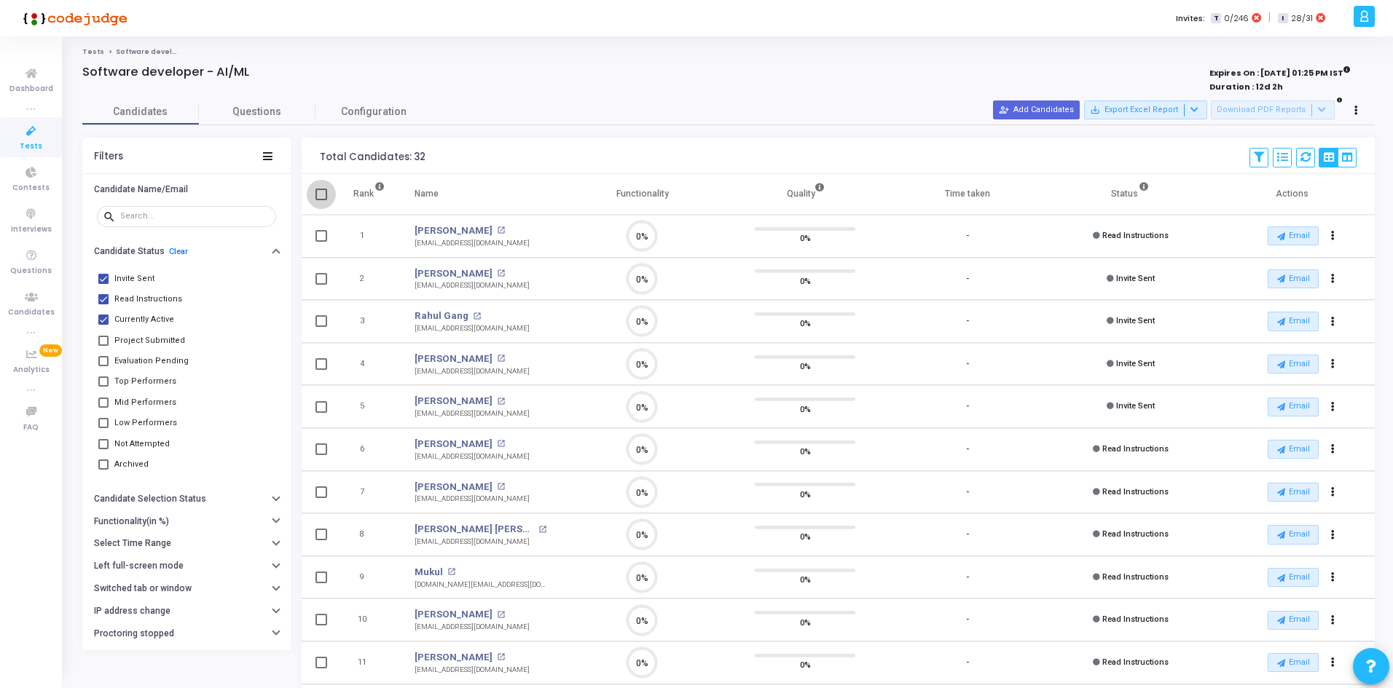
checkbox input "true"
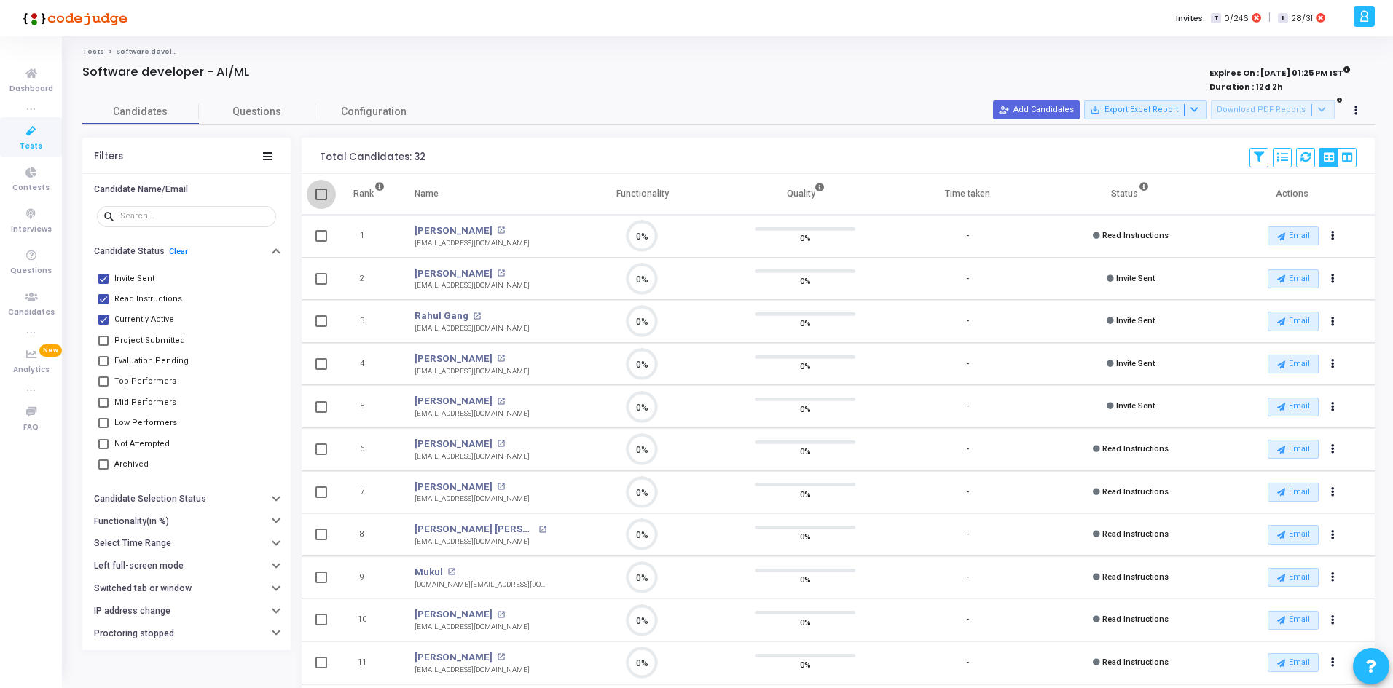
checkbox input "true"
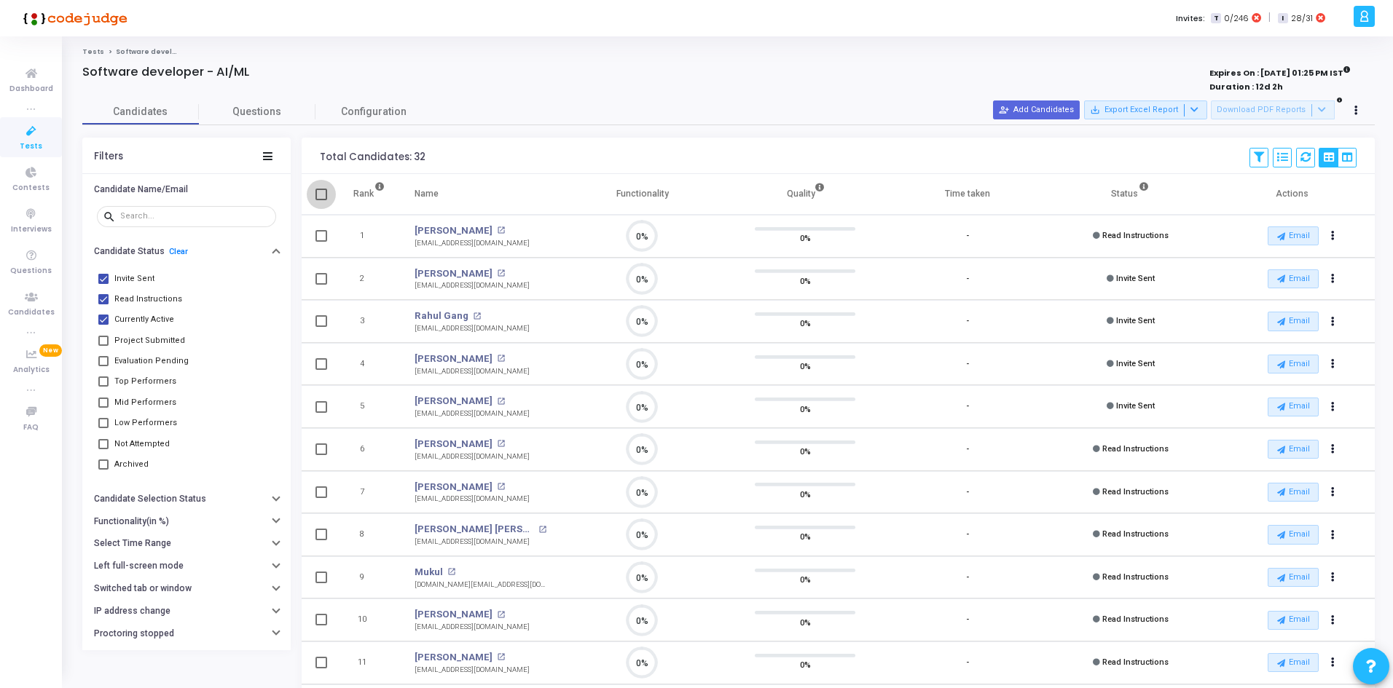
checkbox input "true"
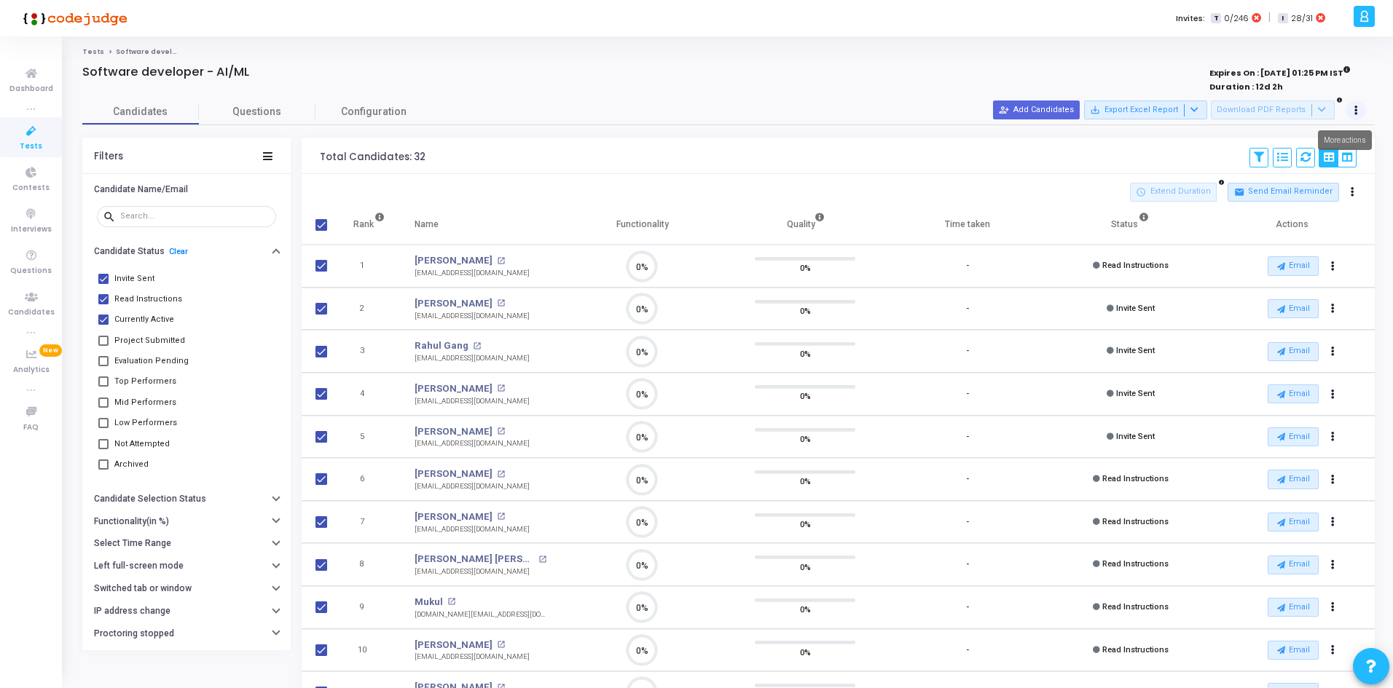
click at [1356, 115] on button at bounding box center [1356, 111] width 20 height 20
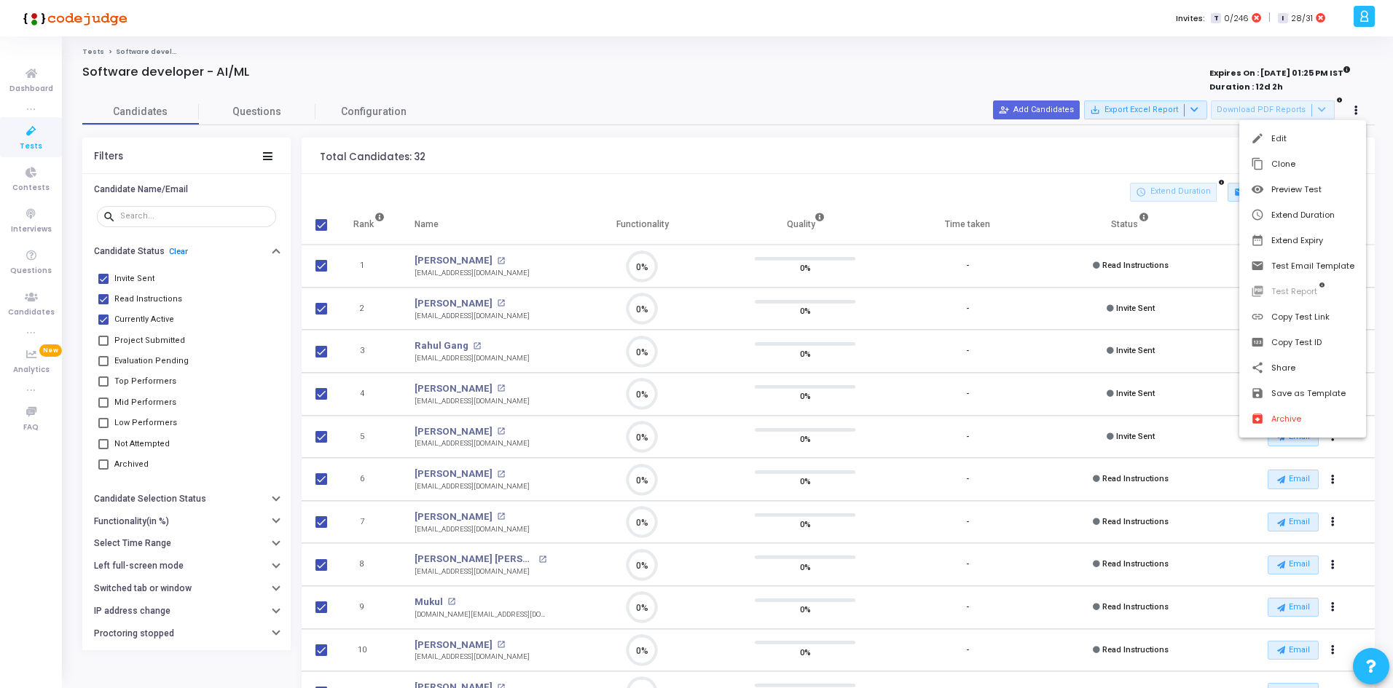
click at [1163, 168] on div at bounding box center [696, 344] width 1393 height 688
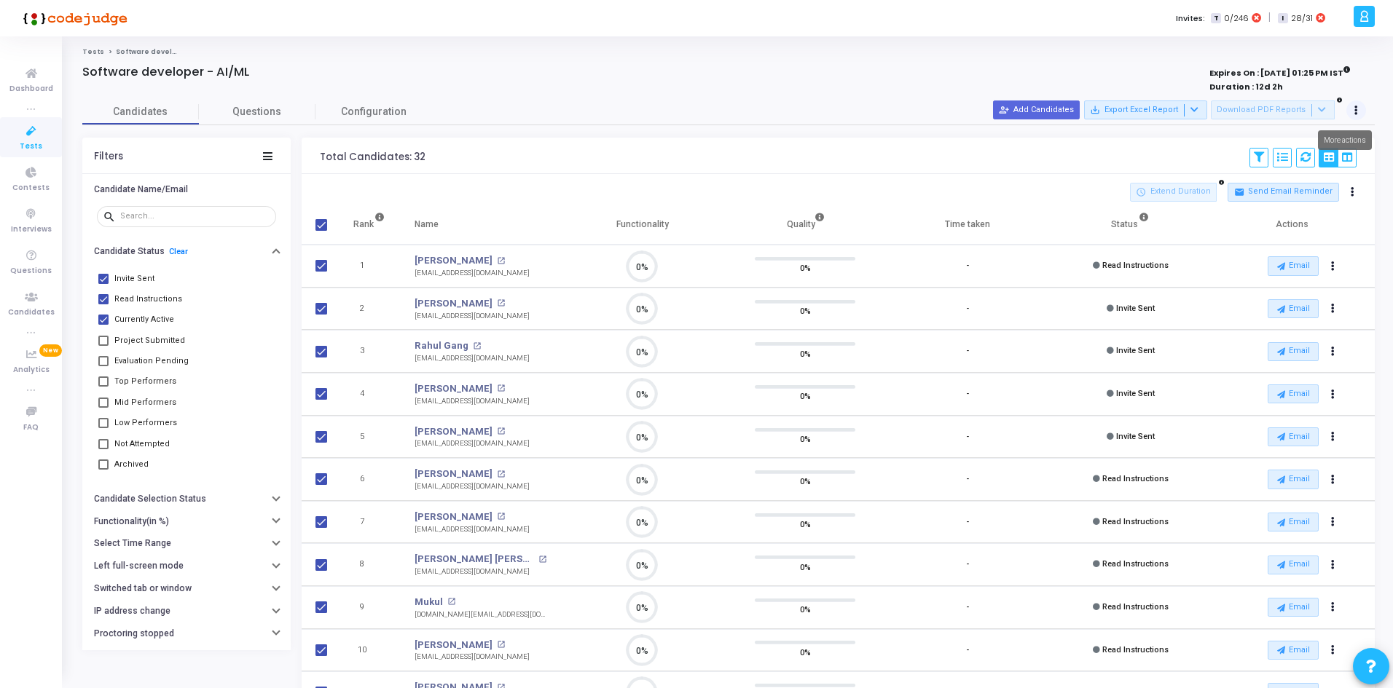
click at [1356, 107] on icon at bounding box center [1356, 110] width 4 height 7
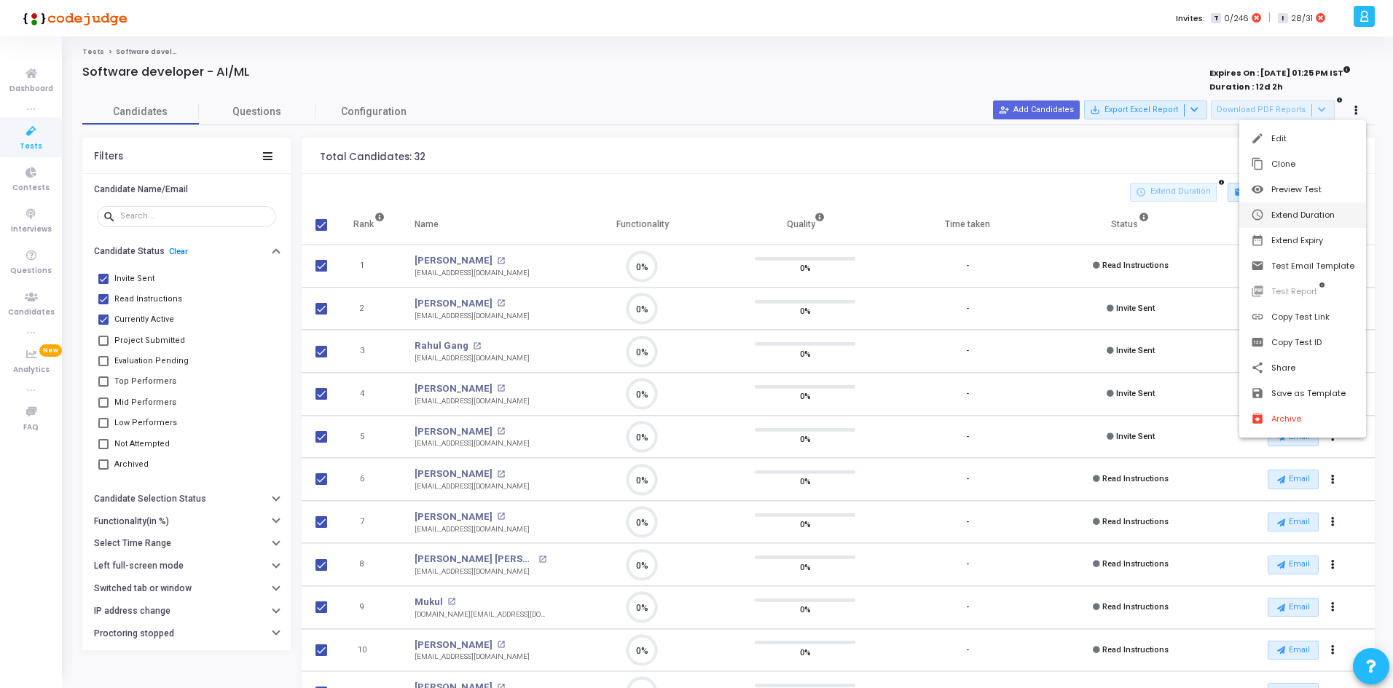
click at [1286, 218] on button "schedule Extend Duration" at bounding box center [1302, 215] width 127 height 25
click at [913, 203] on div at bounding box center [696, 344] width 1393 height 688
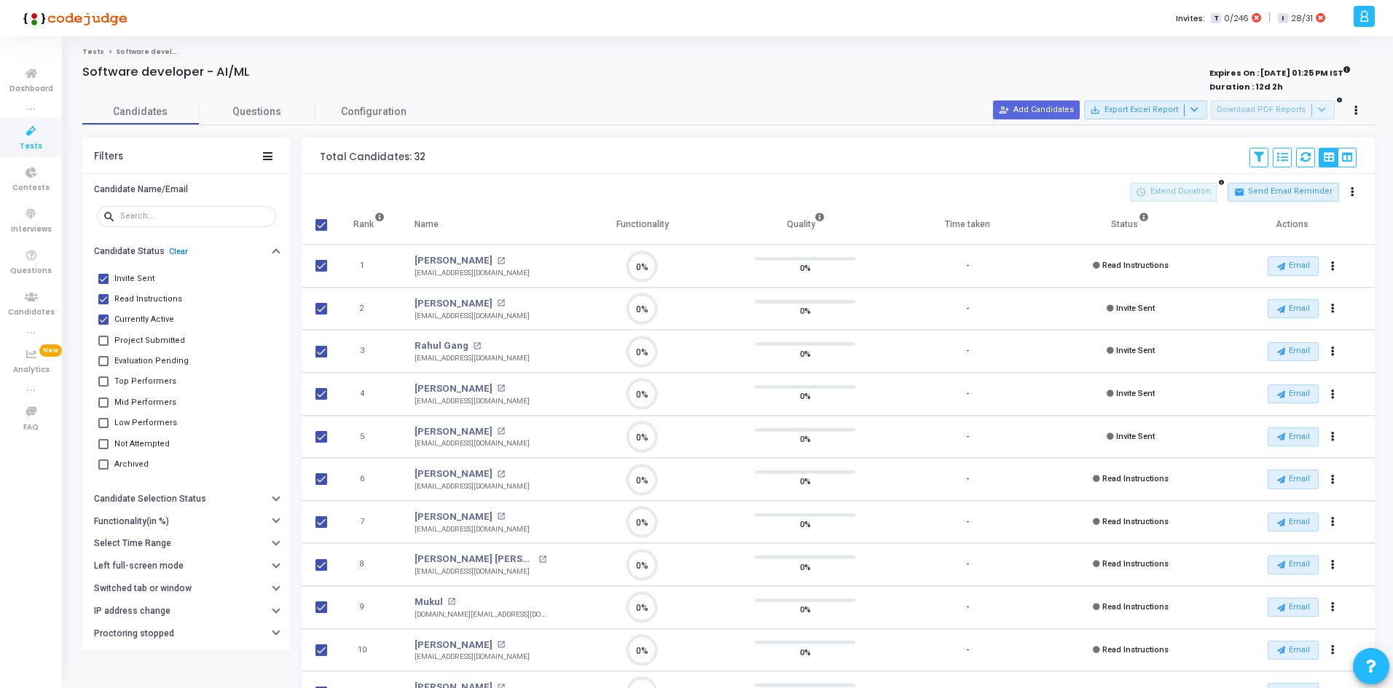
click at [1364, 101] on div at bounding box center [1356, 111] width 20 height 20
click at [1361, 103] on button at bounding box center [1356, 111] width 20 height 20
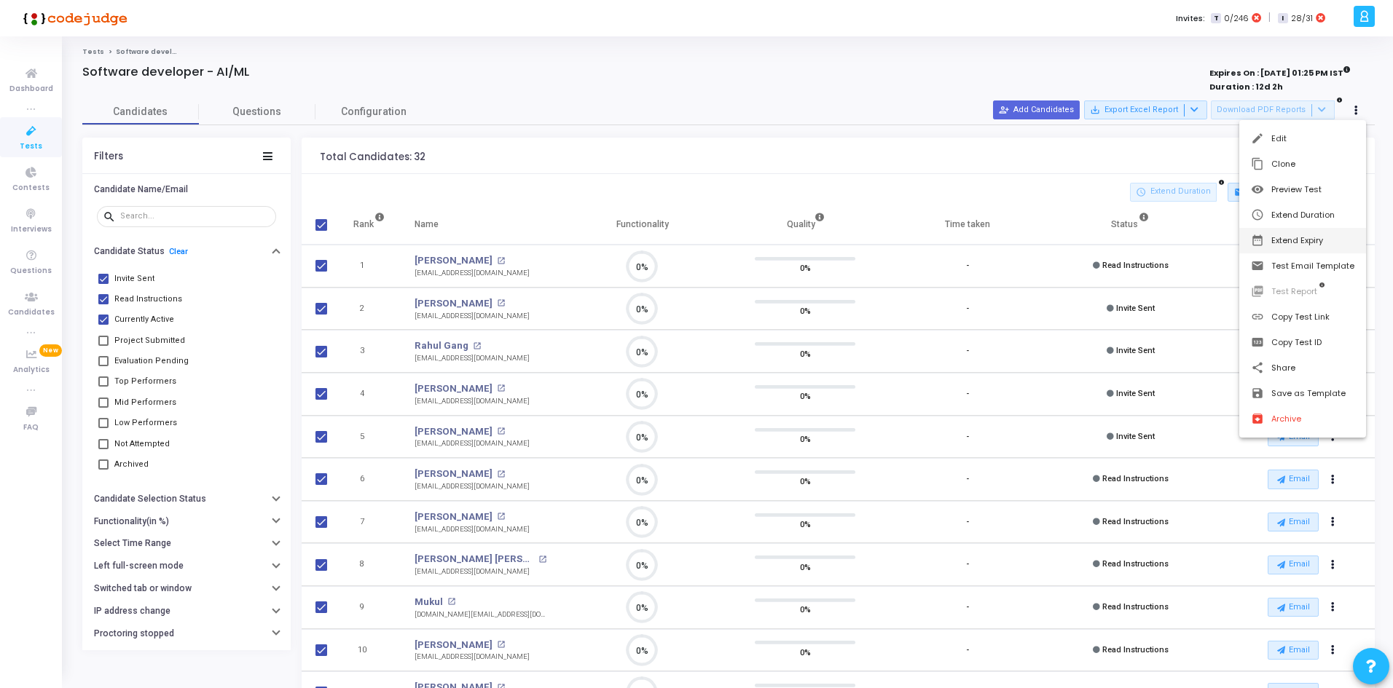
click at [1323, 233] on button "date_range Extend Expiry" at bounding box center [1302, 240] width 127 height 25
click at [1120, 374] on span "31" at bounding box center [1117, 378] width 18 height 18
click at [1234, 460] on span "Set" at bounding box center [1214, 454] width 74 height 16
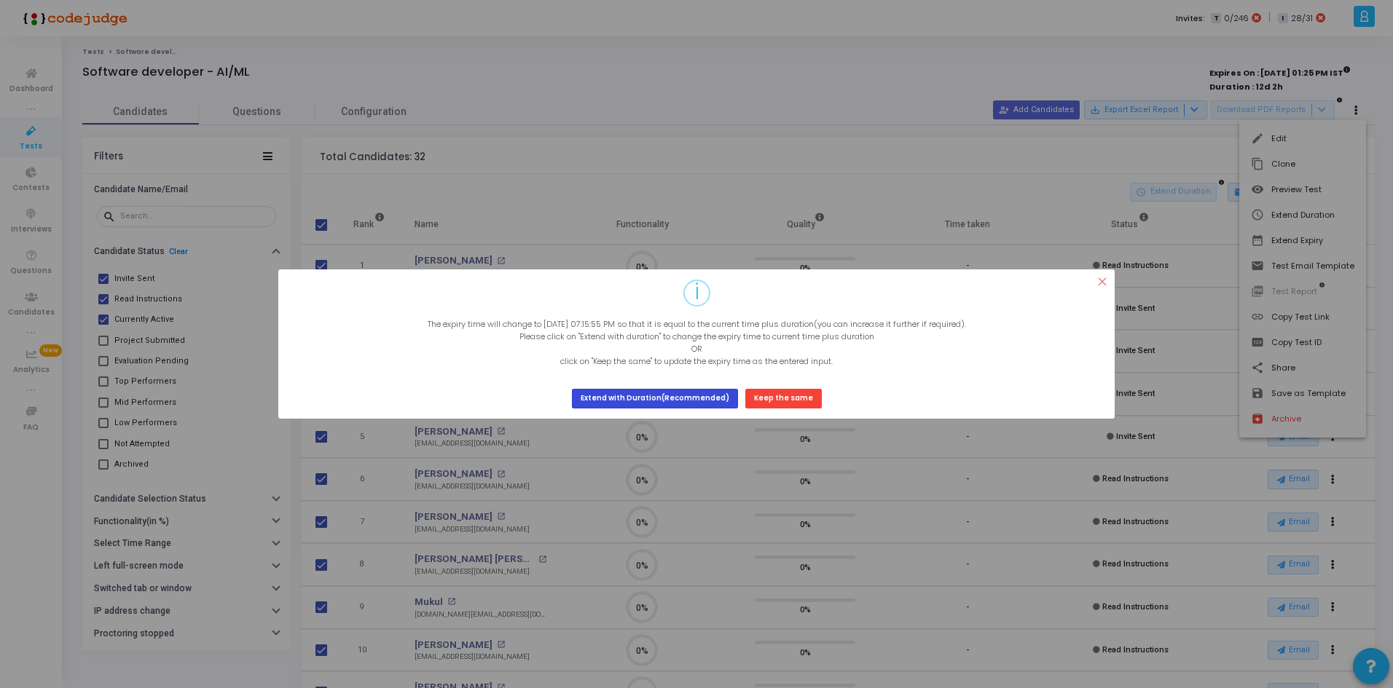
click at [624, 399] on button "Extend with Duration(Recommended)" at bounding box center [655, 399] width 166 height 20
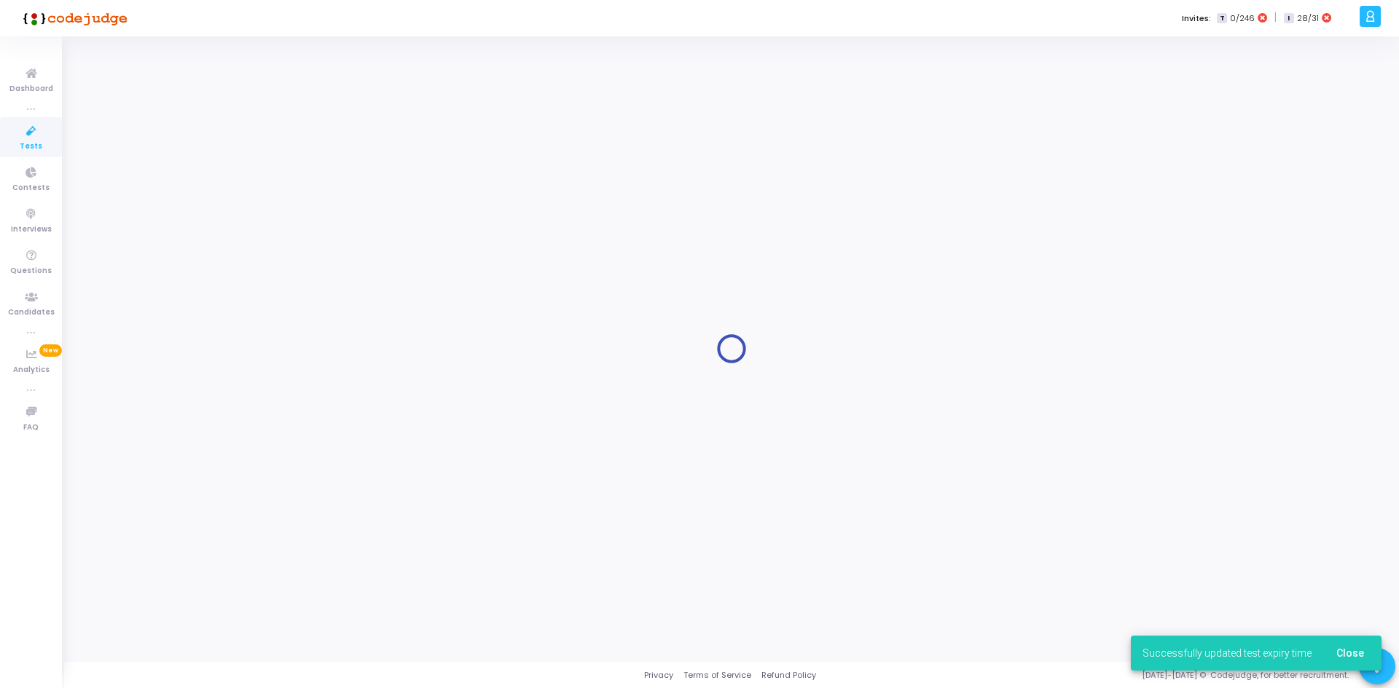
drag, startPoint x: 624, startPoint y: 399, endPoint x: 738, endPoint y: 302, distance: 149.3
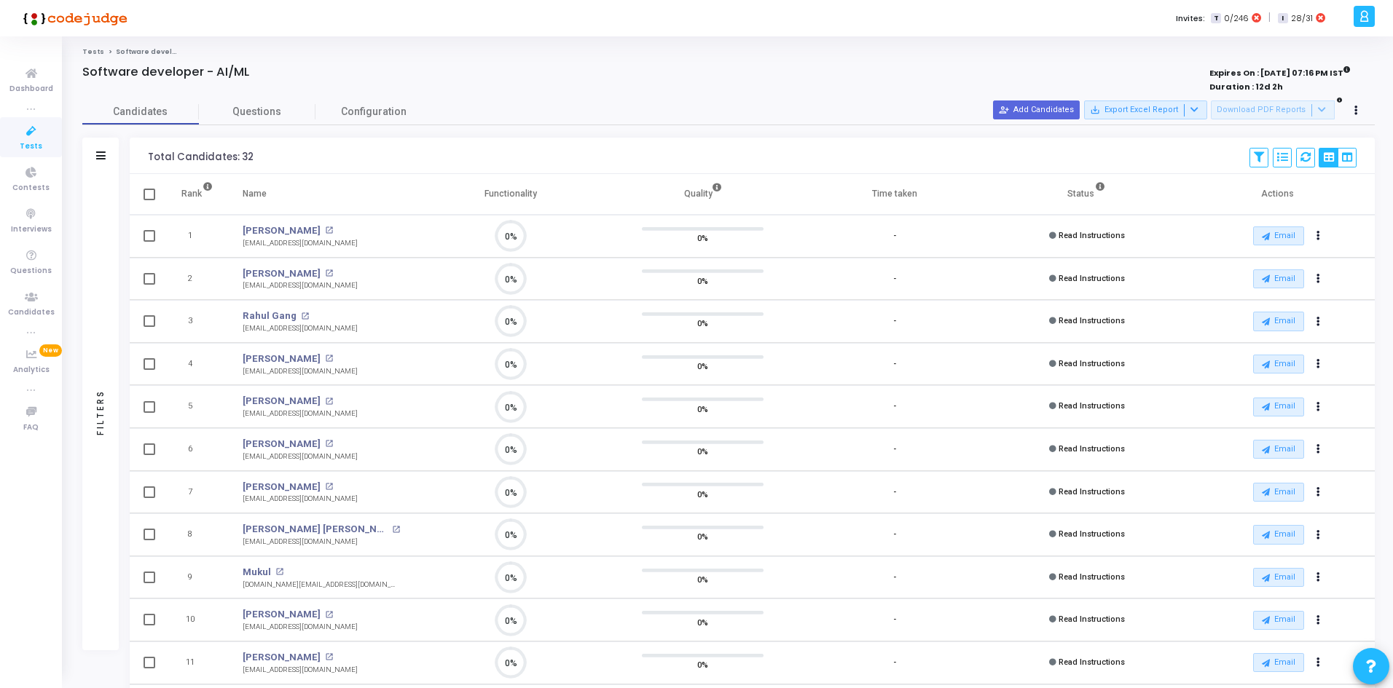
click at [146, 193] on span at bounding box center [150, 195] width 12 height 12
click at [149, 200] on input "checkbox" at bounding box center [149, 200] width 1 height 1
checkbox input "true"
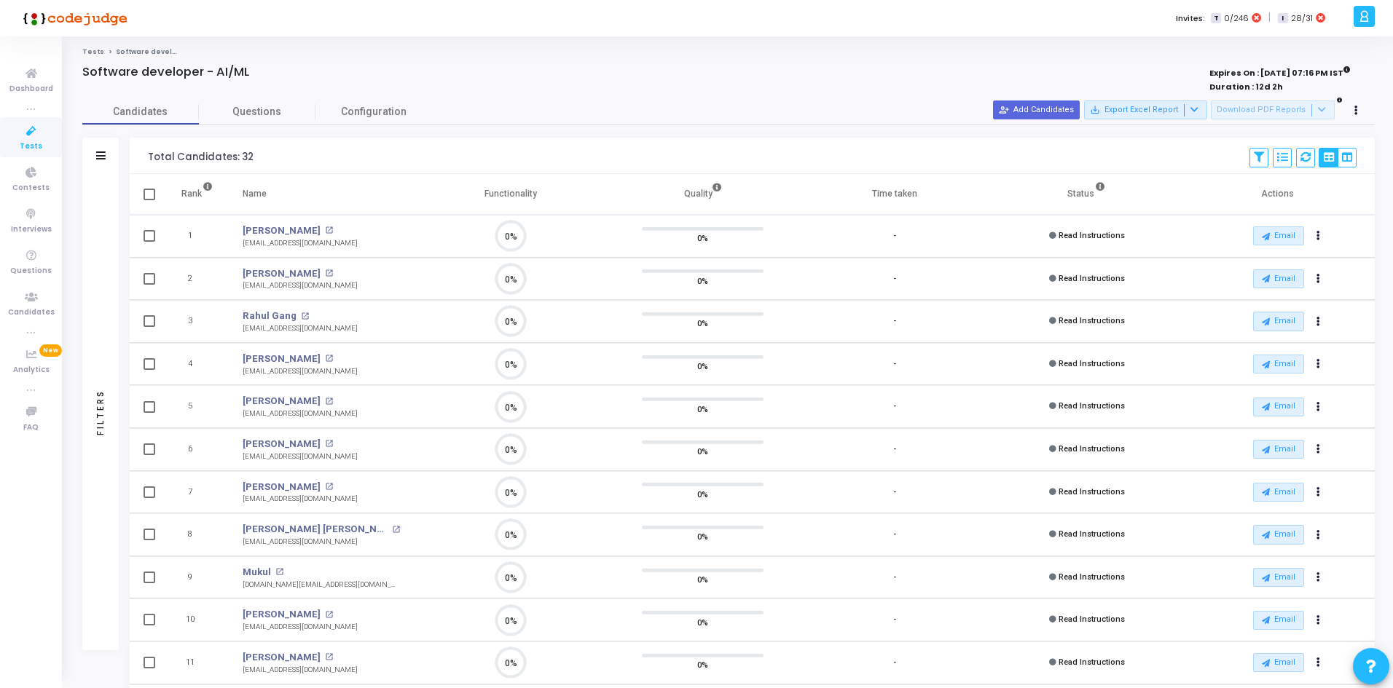
checkbox input "true"
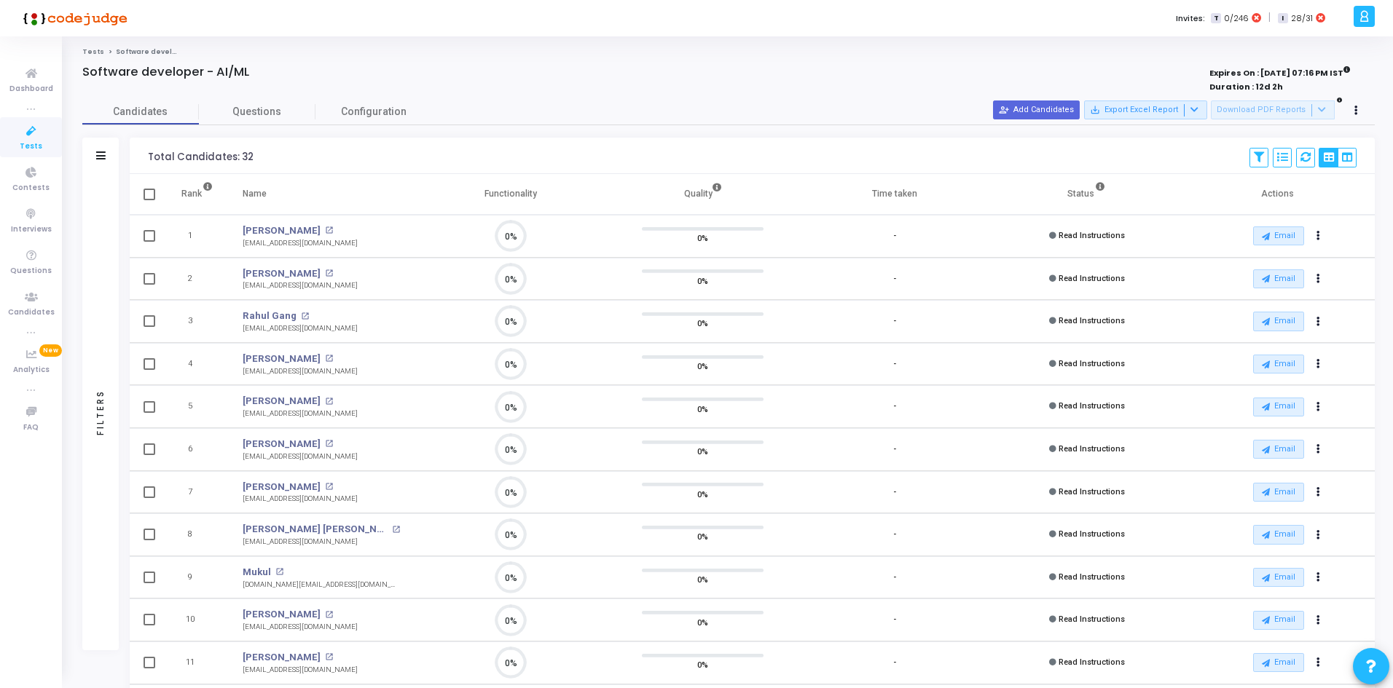
checkbox input "true"
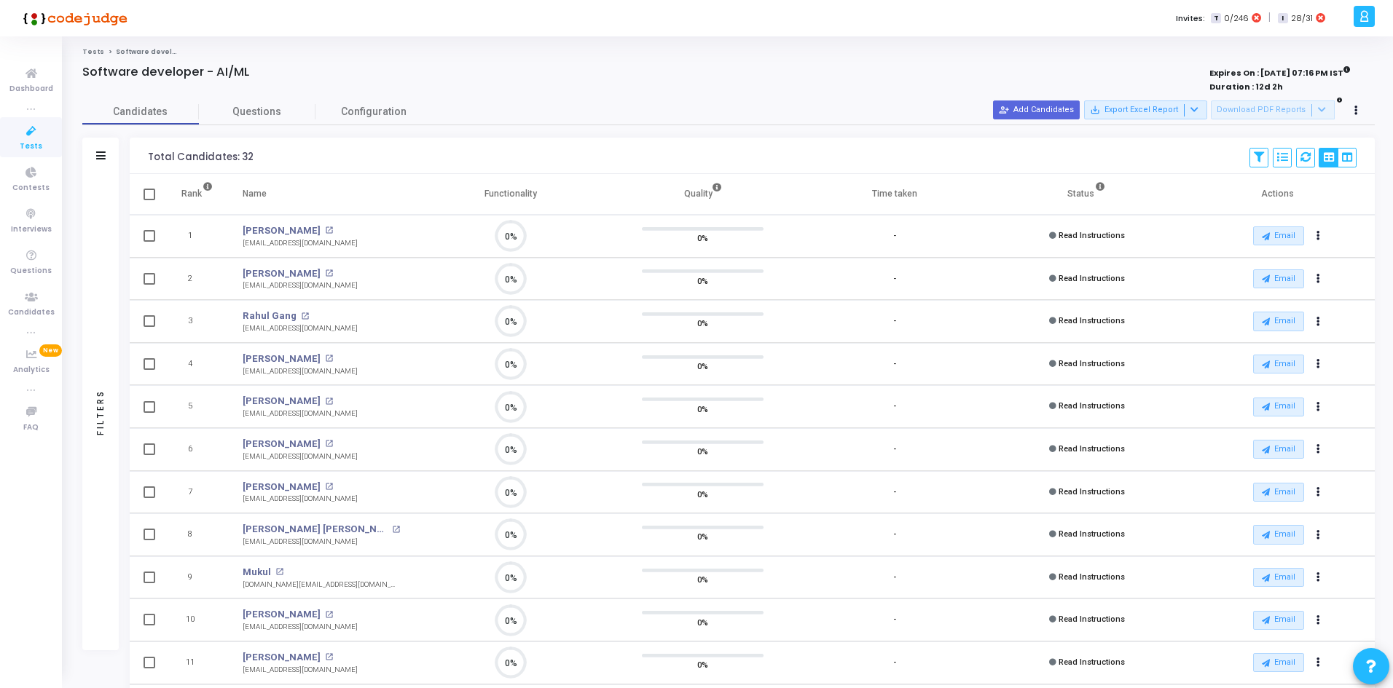
checkbox input "true"
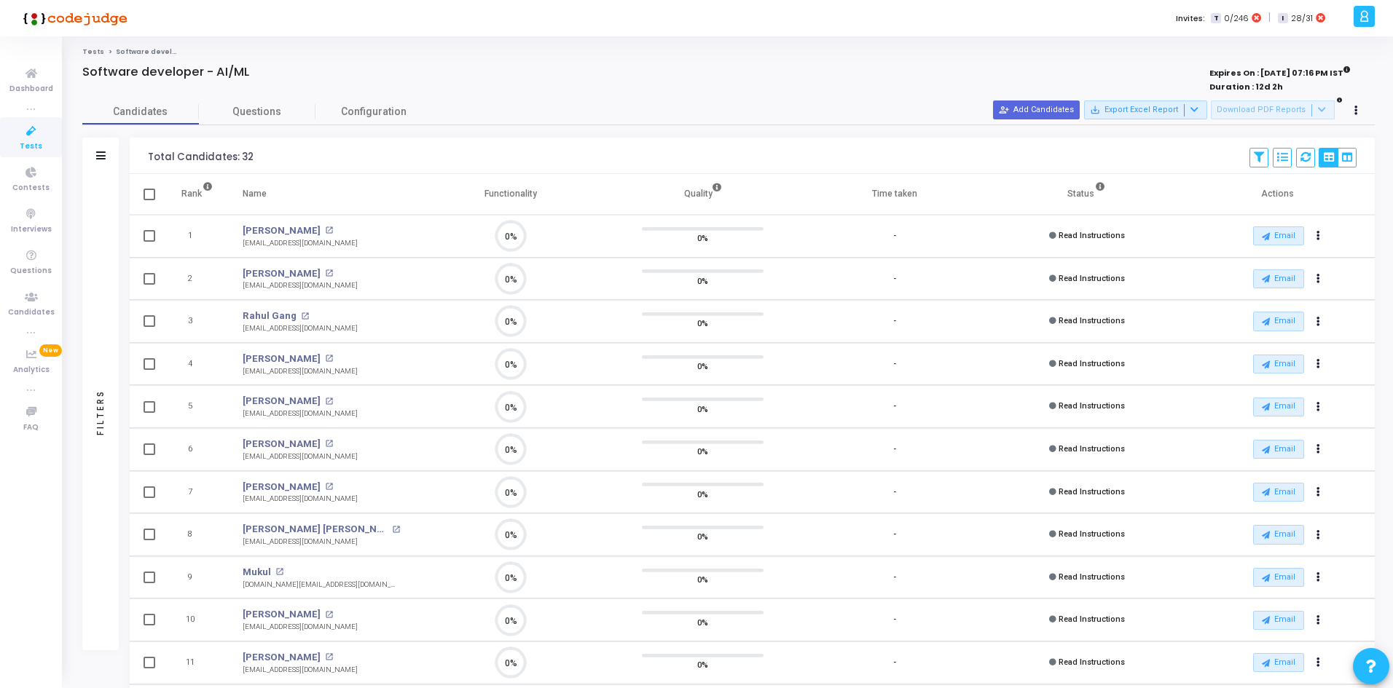
checkbox input "true"
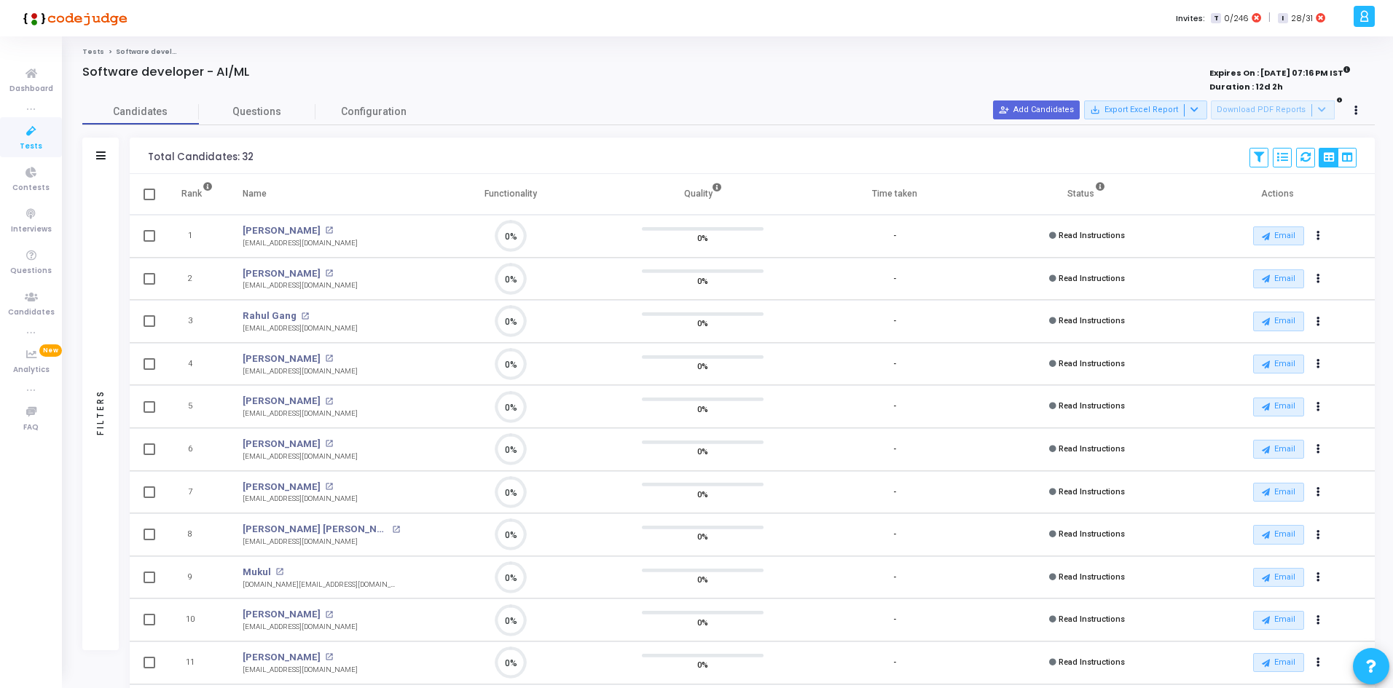
checkbox input "true"
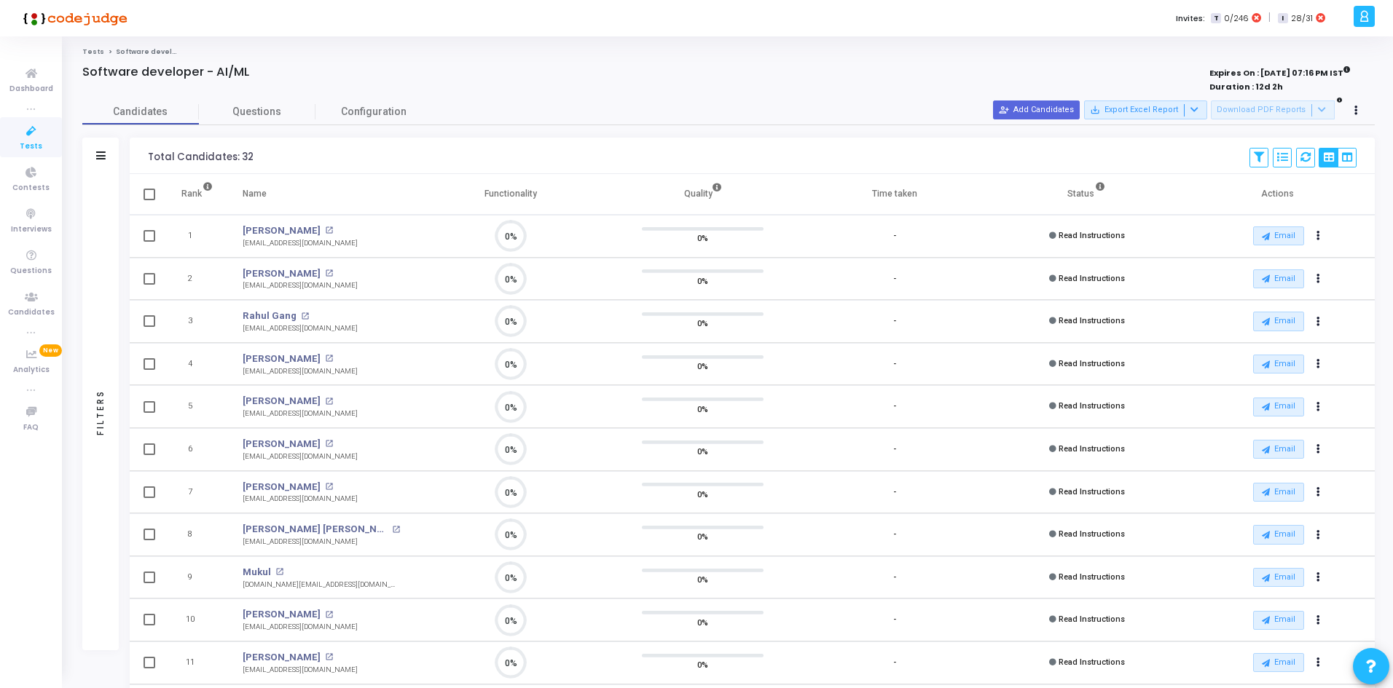
checkbox input "true"
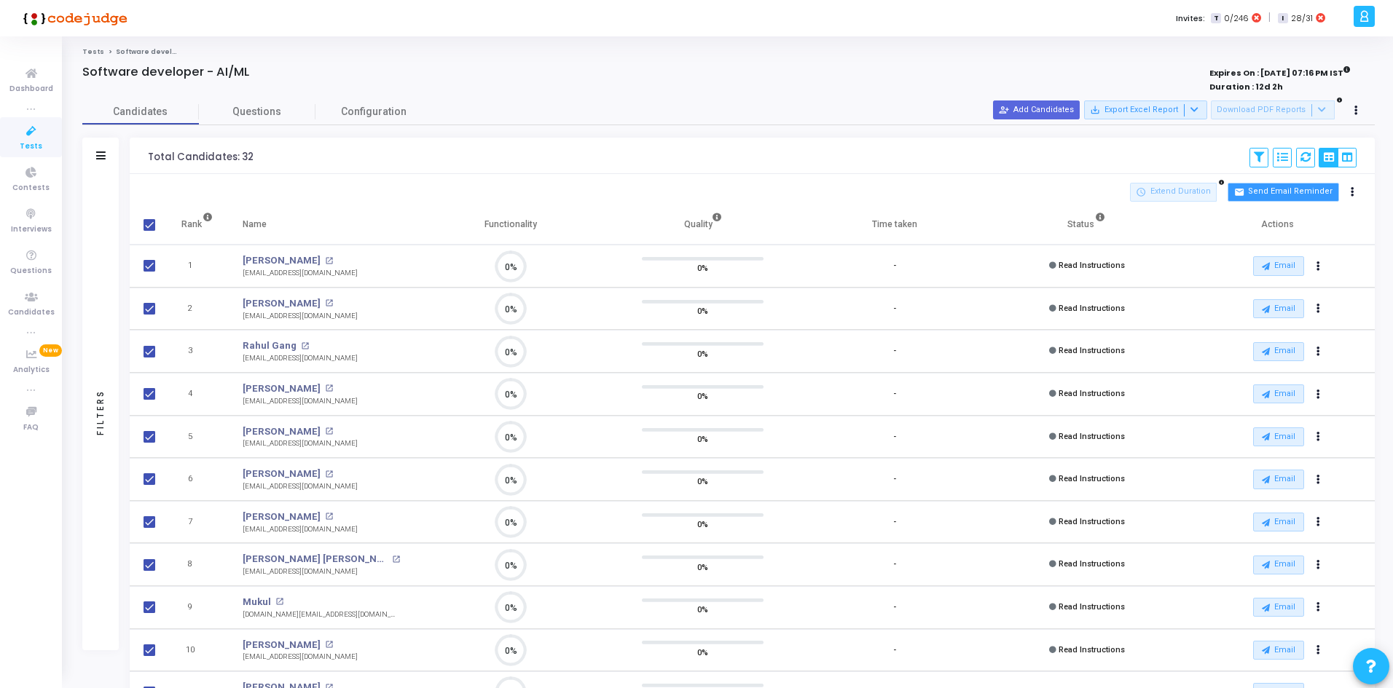
click at [1300, 192] on button "mail Send Email Reminder" at bounding box center [1282, 192] width 111 height 19
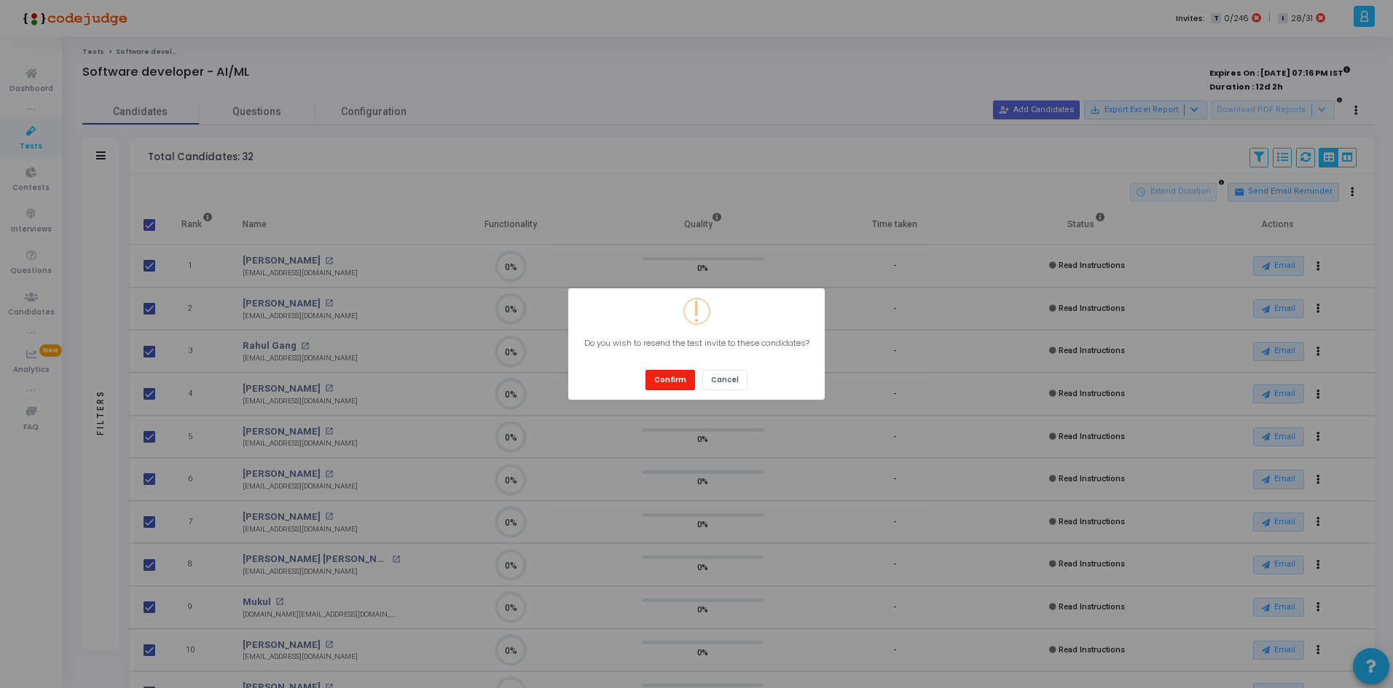
click at [653, 382] on button "Confirm" at bounding box center [670, 380] width 50 height 20
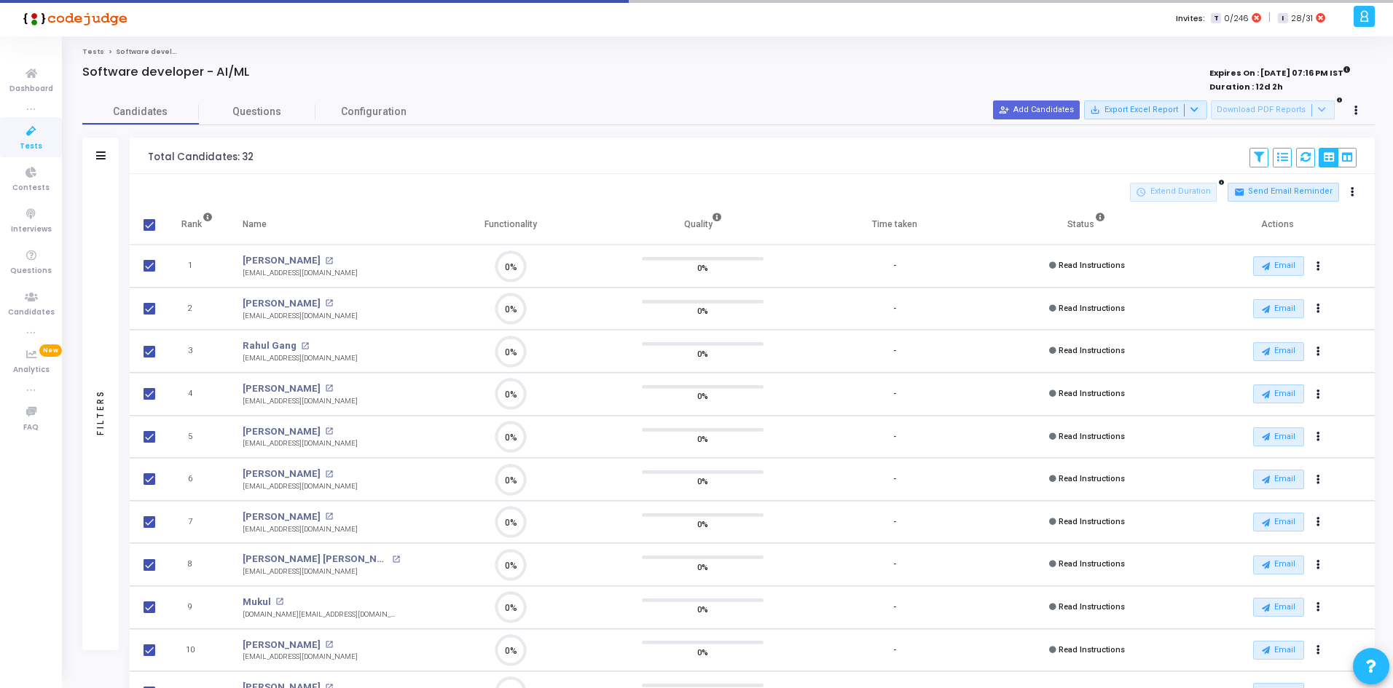
checkbox input "false"
